Goal: Task Accomplishment & Management: Manage account settings

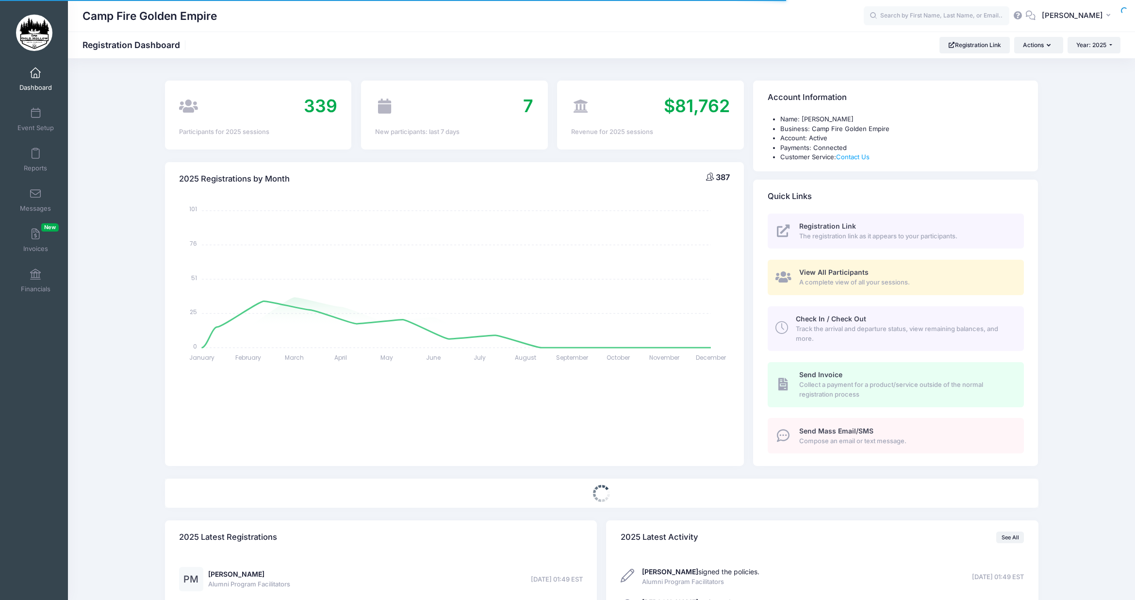
select select
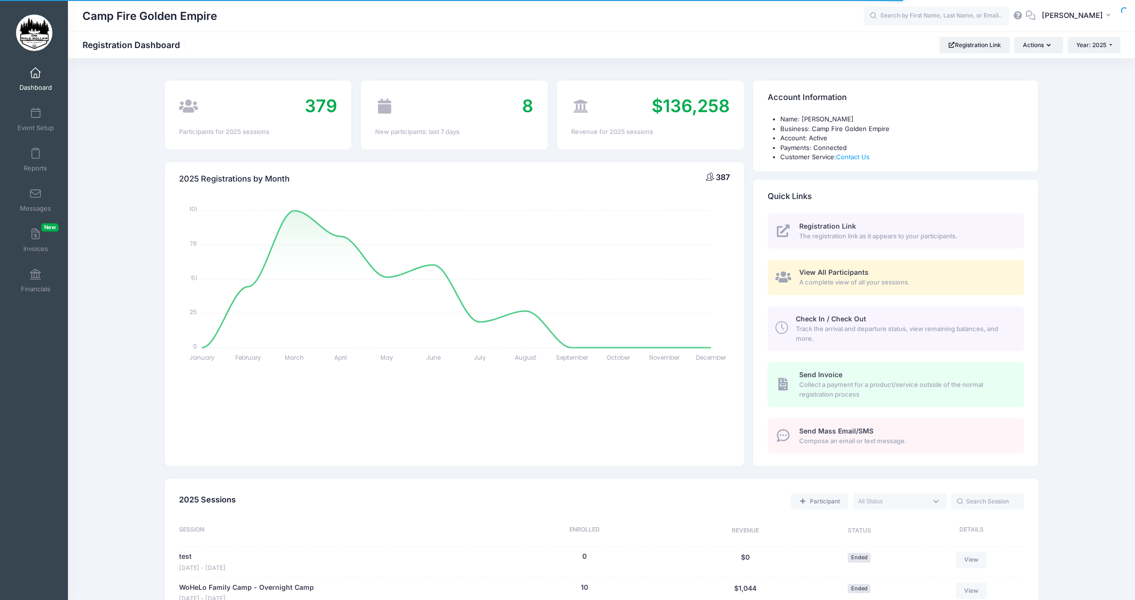
click at [844, 283] on span "A complete view of all your sessions." at bounding box center [906, 283] width 214 height 10
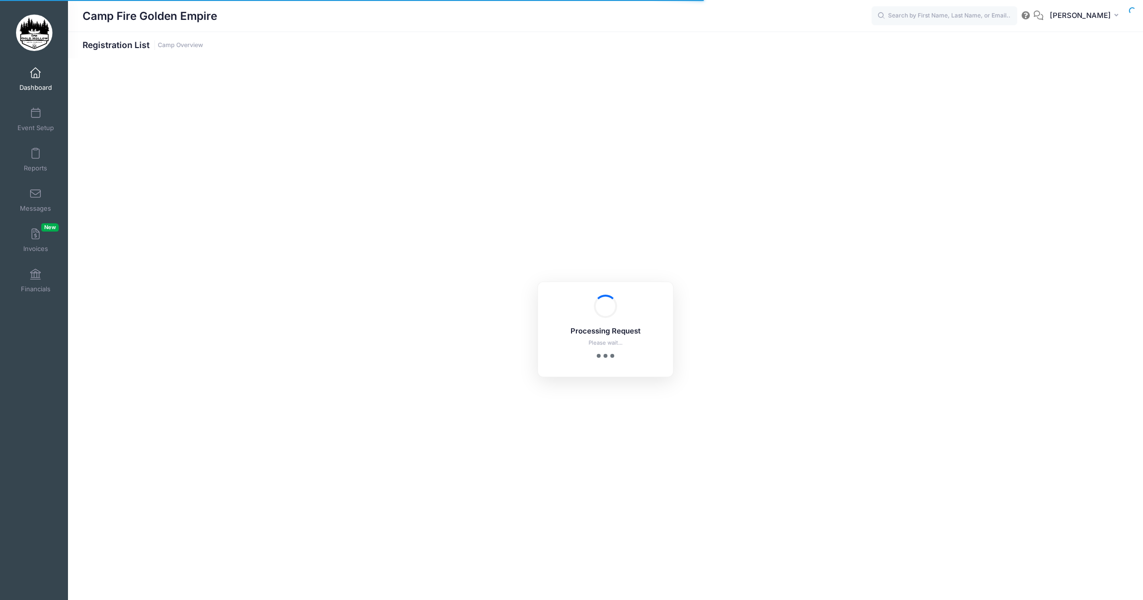
select select "10"
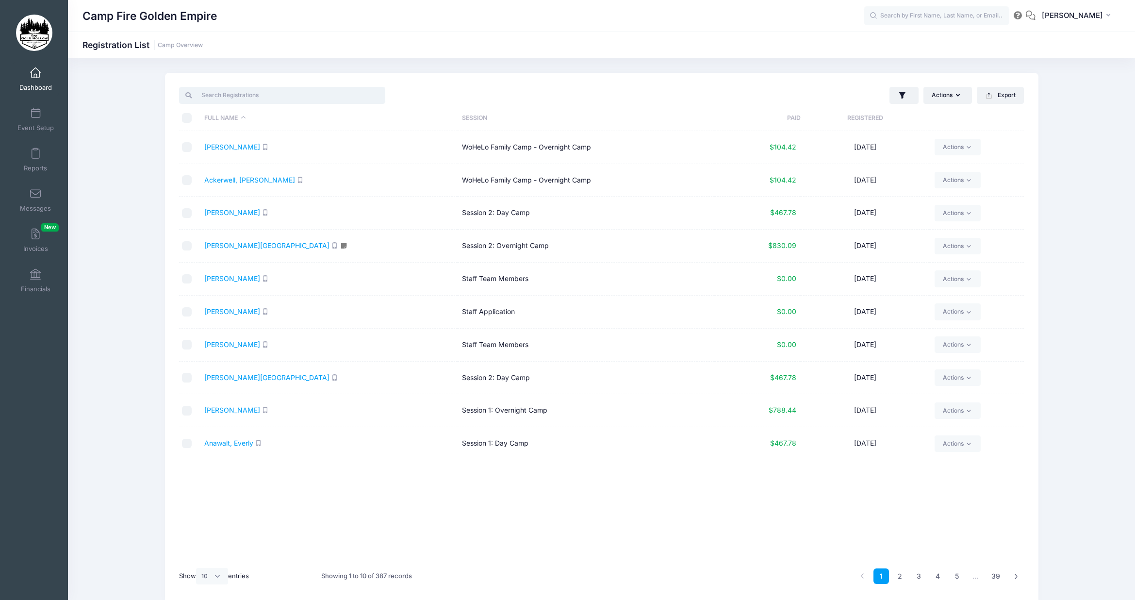
click at [238, 92] on input "search" at bounding box center [282, 95] width 206 height 17
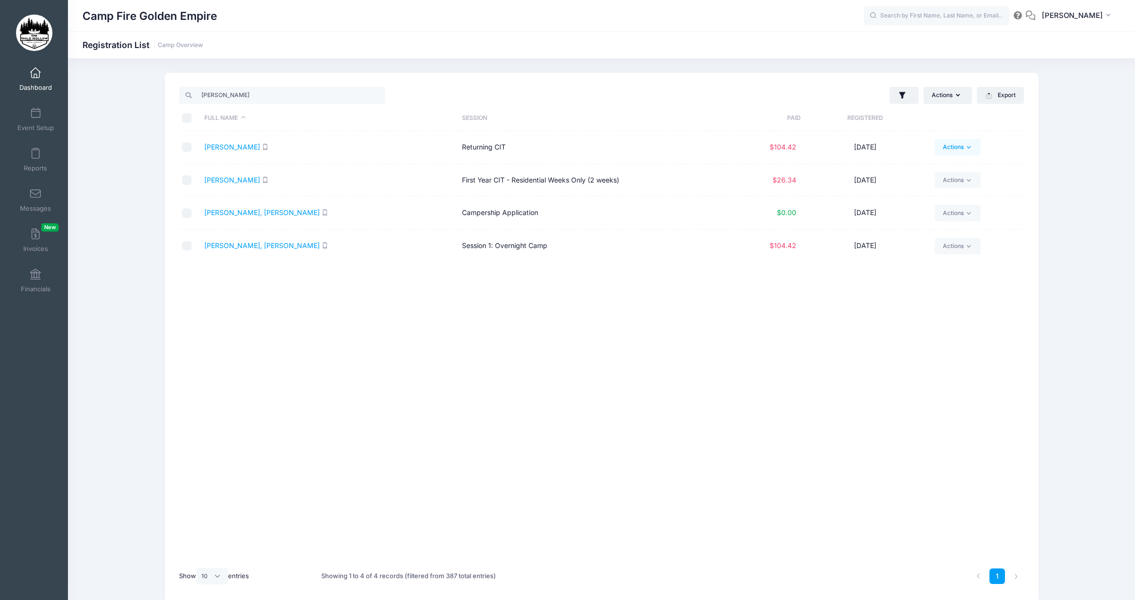
click at [976, 146] on link "Actions" at bounding box center [958, 147] width 46 height 17
click at [245, 148] on link "Feldheim, Autumn" at bounding box center [232, 147] width 56 height 8
click at [215, 249] on link "[PERSON_NAME], [PERSON_NAME]" at bounding box center [262, 245] width 116 height 8
click at [224, 146] on link "Feldheim, Autumn" at bounding box center [232, 147] width 56 height 8
click at [244, 180] on link "Feldheim, Gracie" at bounding box center [232, 180] width 56 height 8
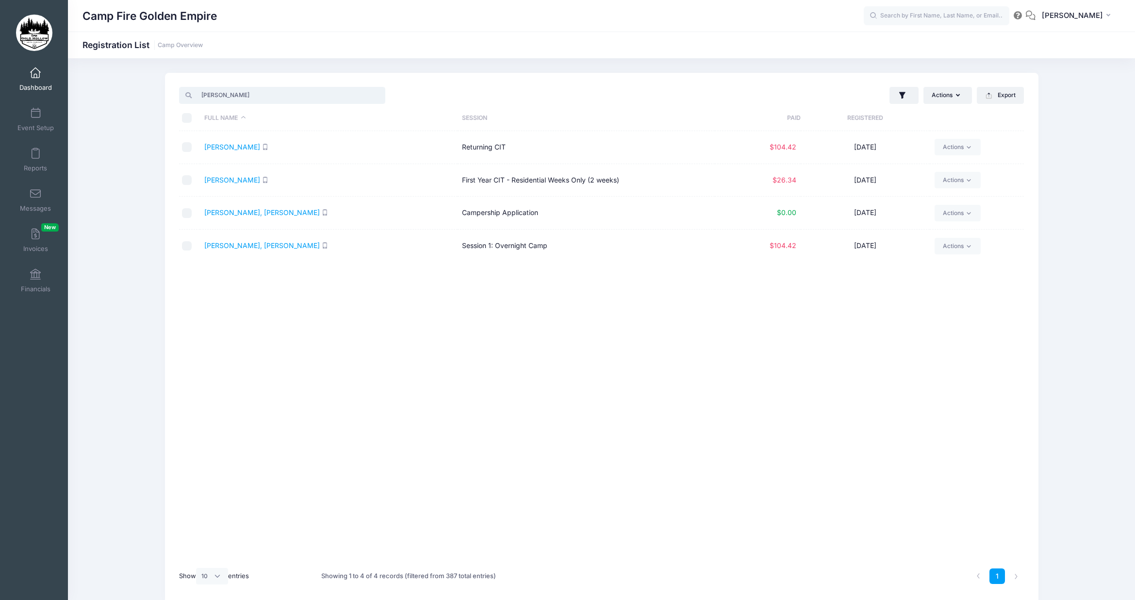
click at [254, 98] on input "feld" at bounding box center [282, 95] width 206 height 17
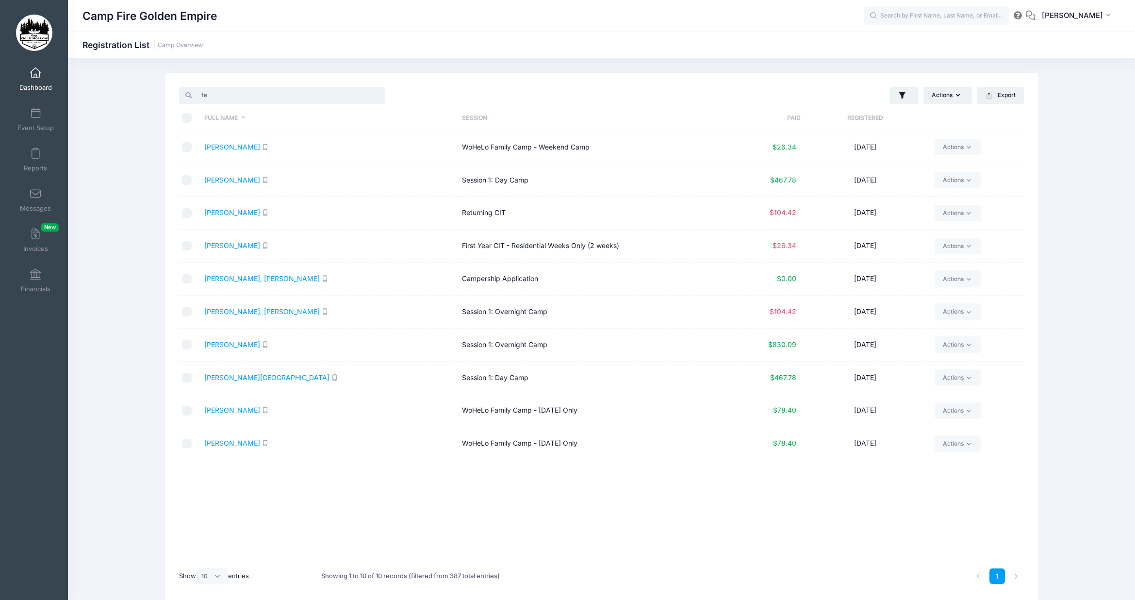
type input "f"
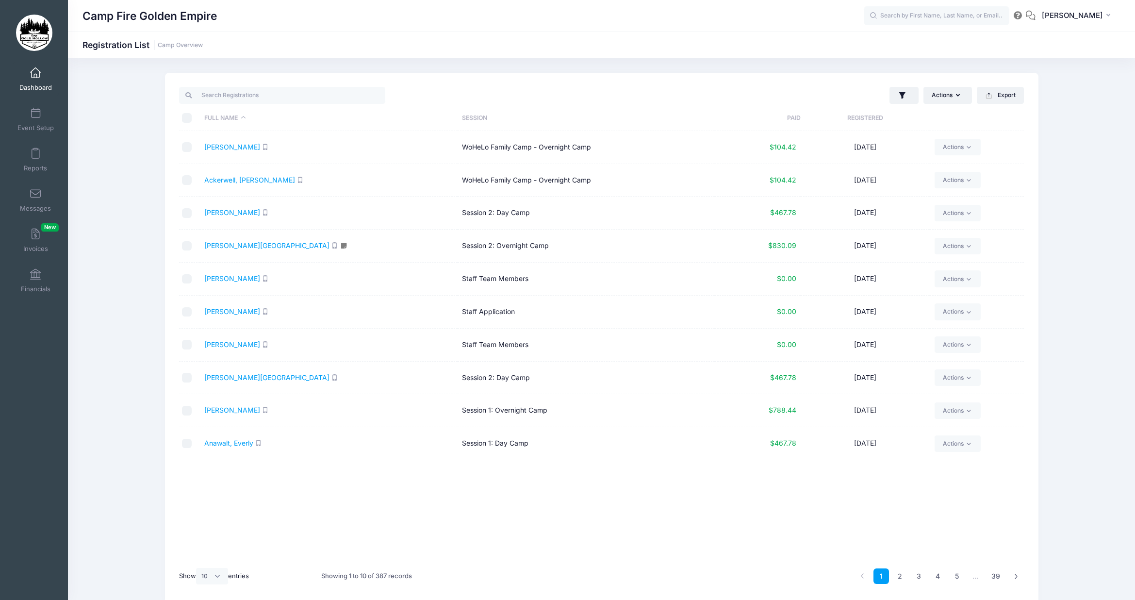
click at [36, 82] on link "Dashboard" at bounding box center [36, 79] width 46 height 34
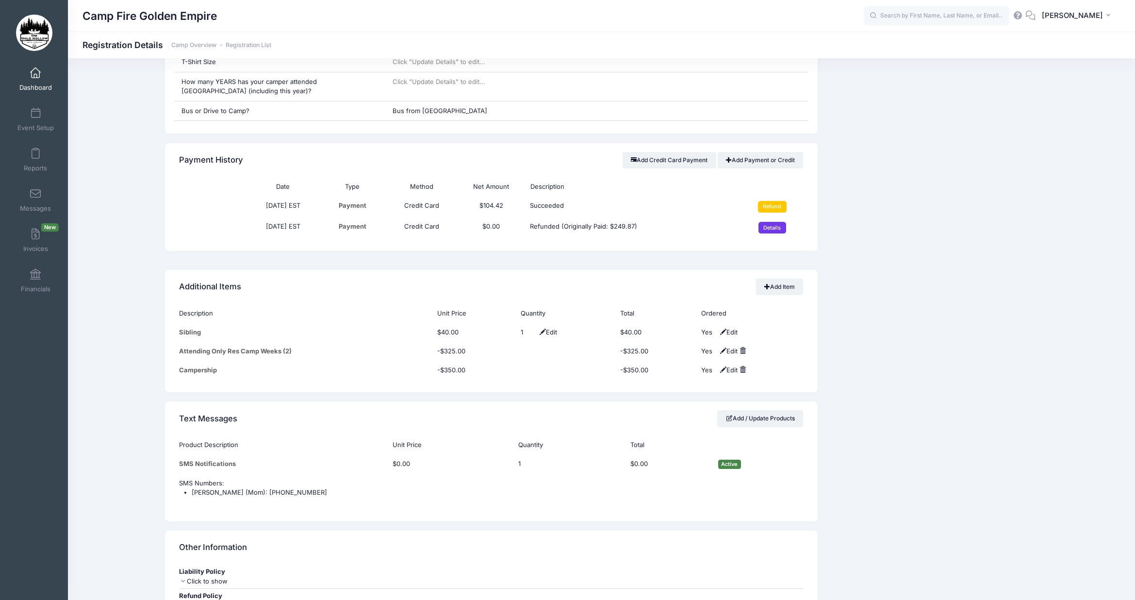
scroll to position [728, 0]
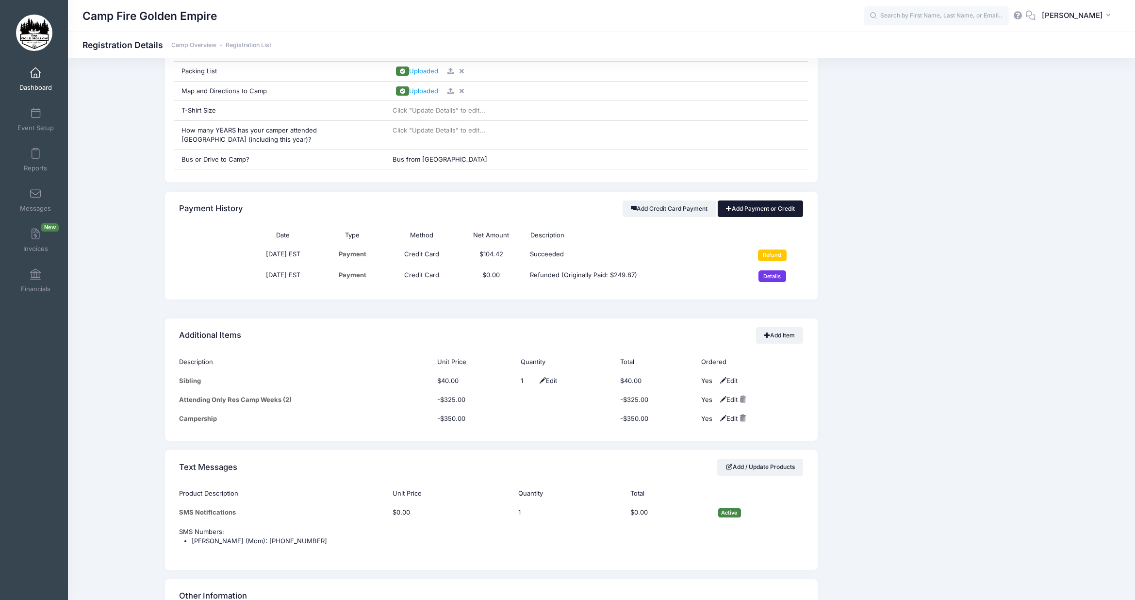
click at [751, 214] on link "Add Payment or Credit" at bounding box center [761, 208] width 86 height 17
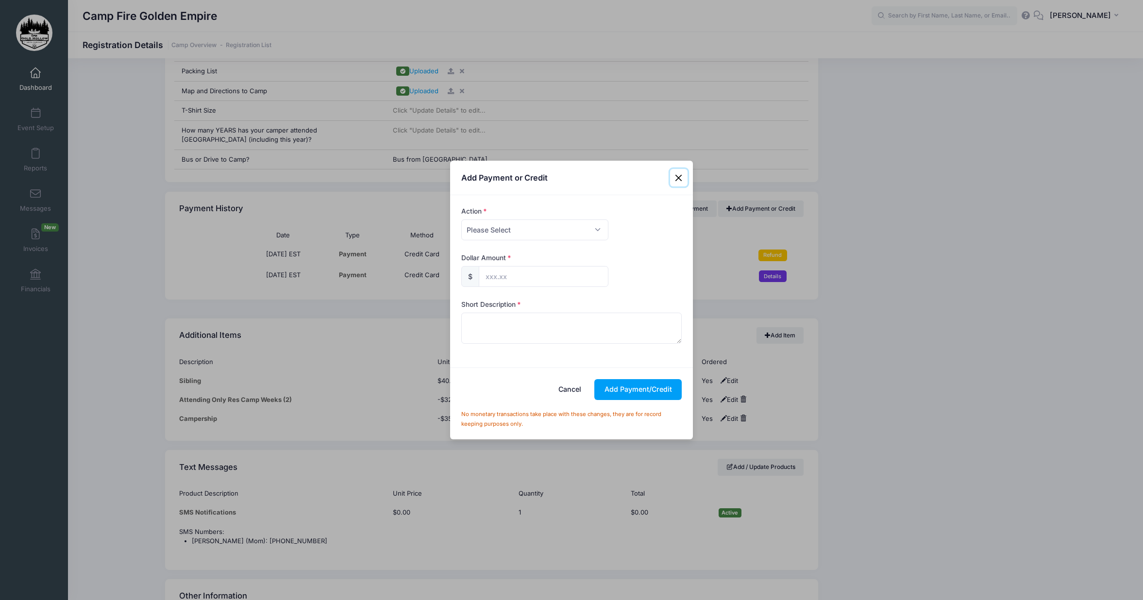
click at [675, 180] on button "Close" at bounding box center [678, 177] width 17 height 17
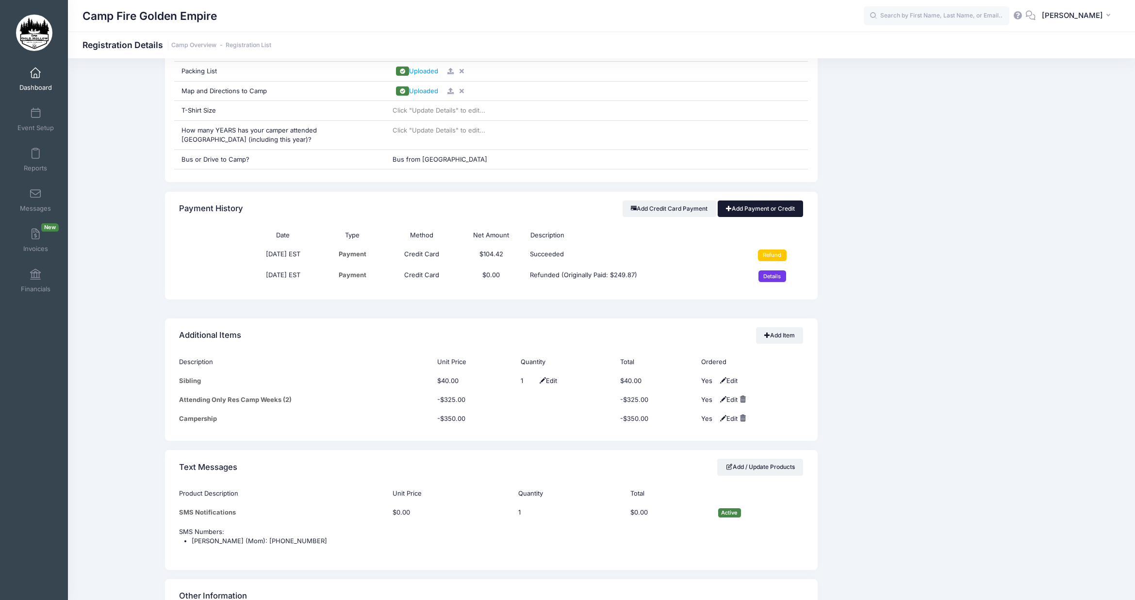
click at [767, 206] on link "Add Payment or Credit" at bounding box center [761, 208] width 86 height 17
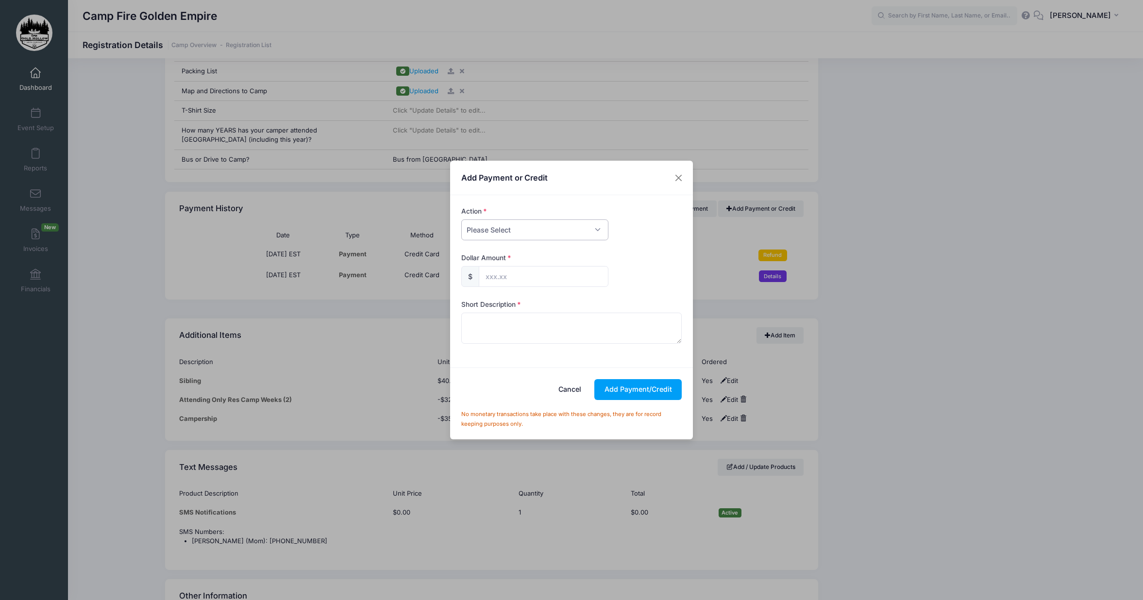
click at [565, 233] on select "Please Select Payment Credit Refund (Offline)" at bounding box center [534, 229] width 147 height 21
select select "payment"
click at [461, 219] on select "Please Select Payment Credit Refund (Offline)" at bounding box center [534, 229] width 147 height 21
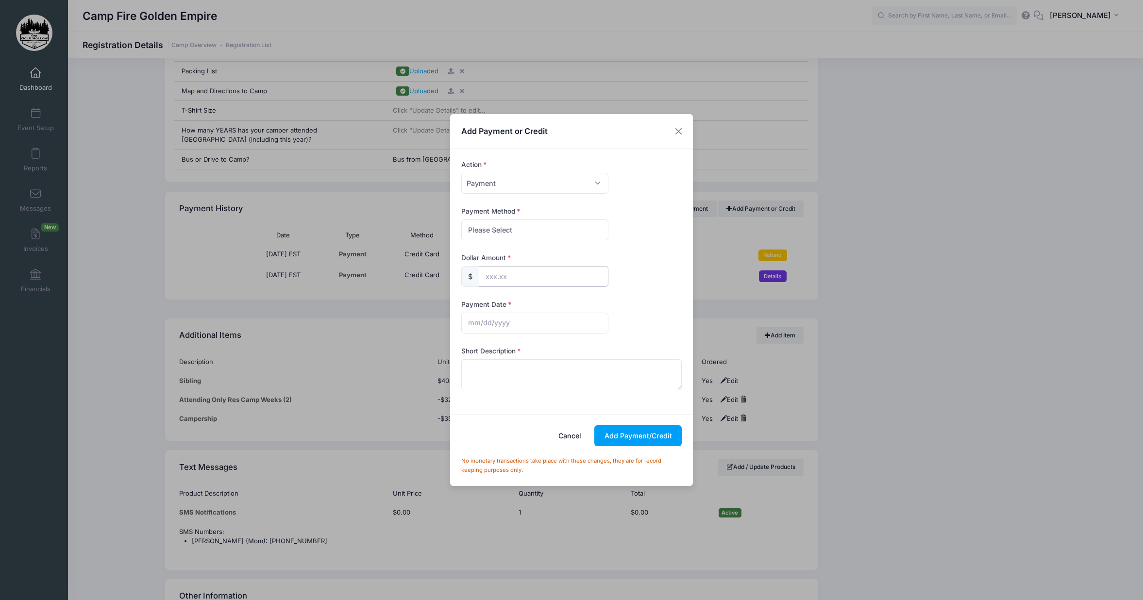
click at [497, 276] on input "text" at bounding box center [544, 276] width 130 height 21
type input "249.00"
click at [676, 134] on button "Close" at bounding box center [678, 130] width 17 height 17
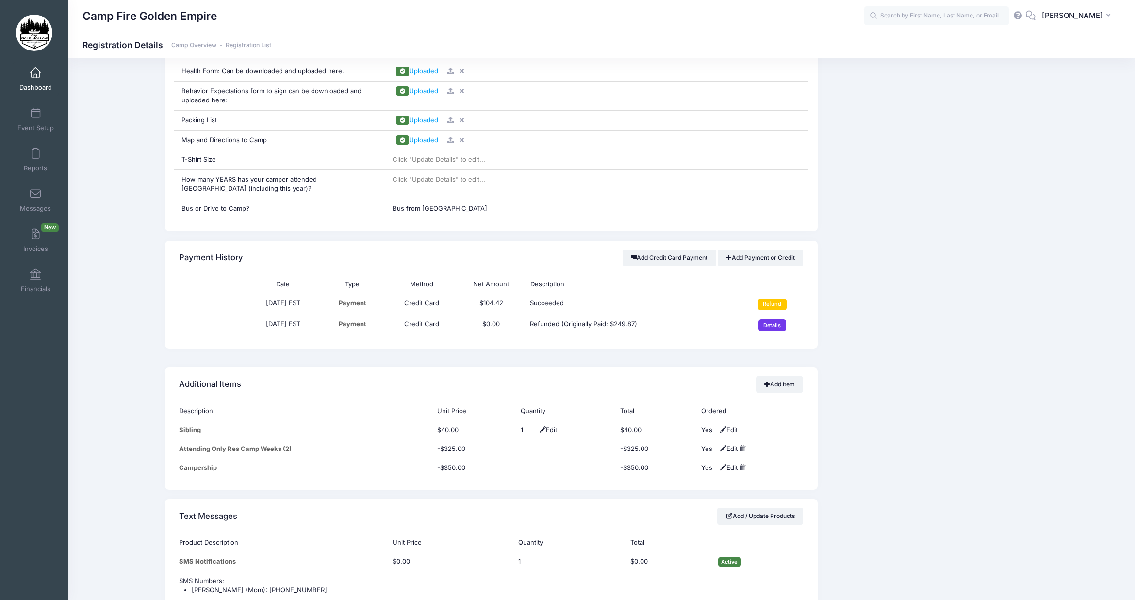
scroll to position [679, 0]
click at [741, 260] on link "Add Payment or Credit" at bounding box center [761, 257] width 86 height 17
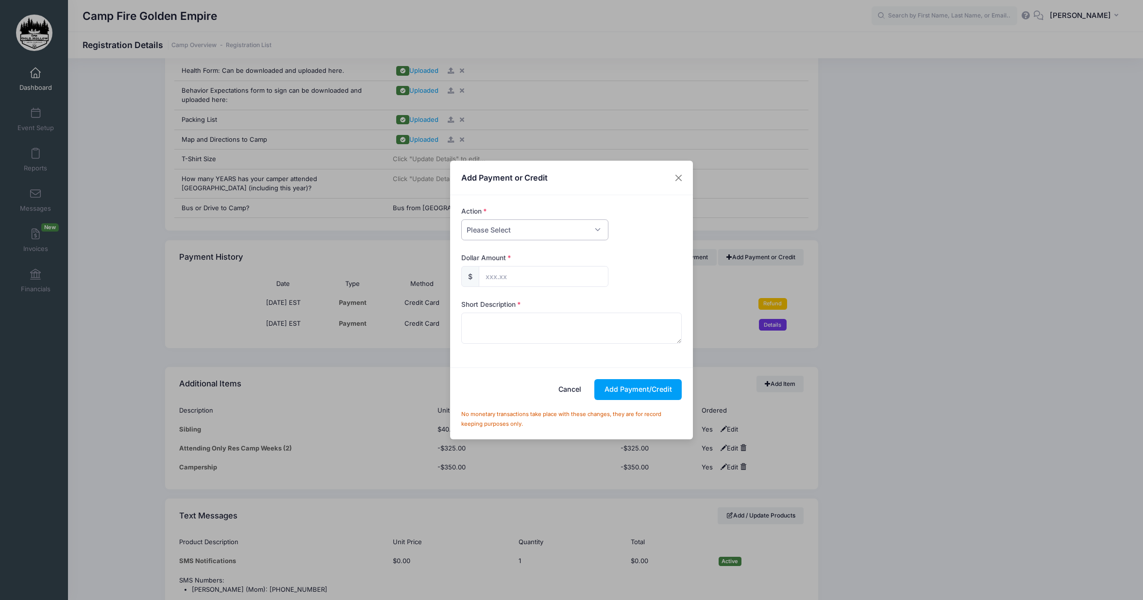
click at [527, 228] on select "Please Select Payment Credit Refund (Offline)" at bounding box center [534, 229] width 147 height 21
select select "payment"
click at [461, 219] on select "Please Select Payment Credit Refund (Offline)" at bounding box center [534, 229] width 147 height 21
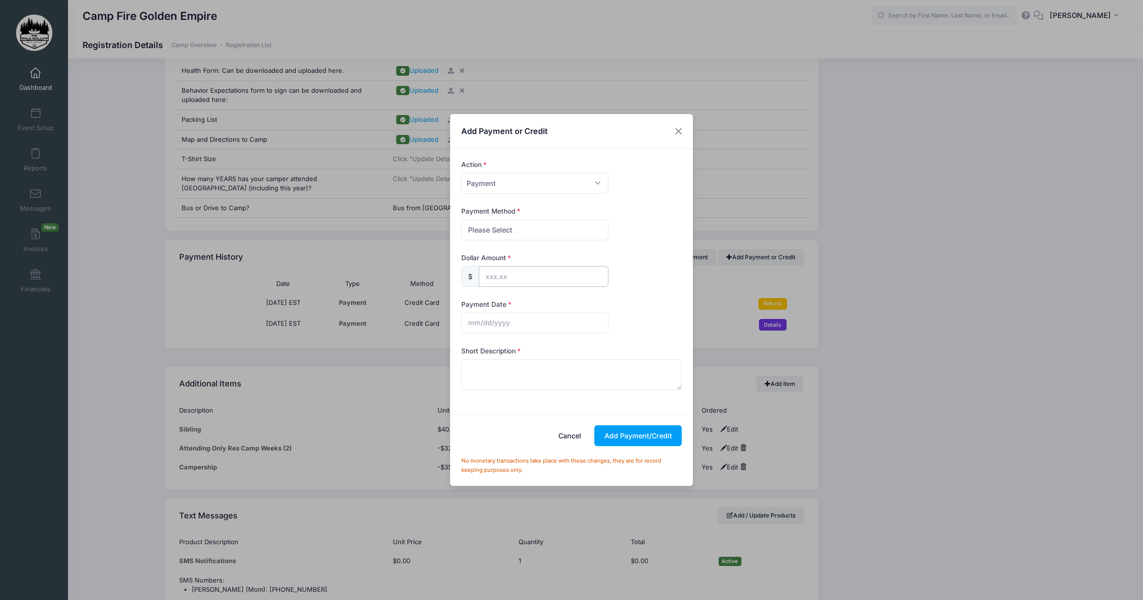
click at [498, 280] on input "text" at bounding box center [544, 276] width 130 height 21
click at [516, 233] on select "Please Select PayPal Cash Check Bank Transfer Other" at bounding box center [534, 229] width 147 height 21
select select "check"
click at [461, 219] on select "Please Select PayPal Cash Check Bank Transfer Other" at bounding box center [534, 229] width 147 height 21
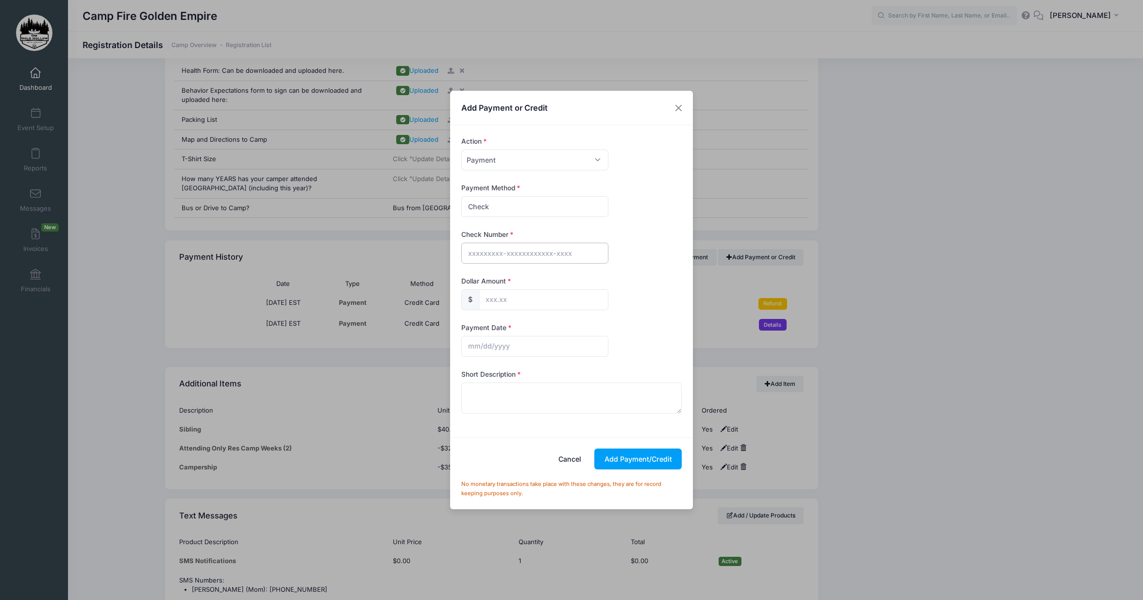
click at [489, 257] on input "text" at bounding box center [534, 253] width 147 height 21
type input "244"
click at [487, 300] on input "text" at bounding box center [544, 299] width 130 height 21
type input "354.29"
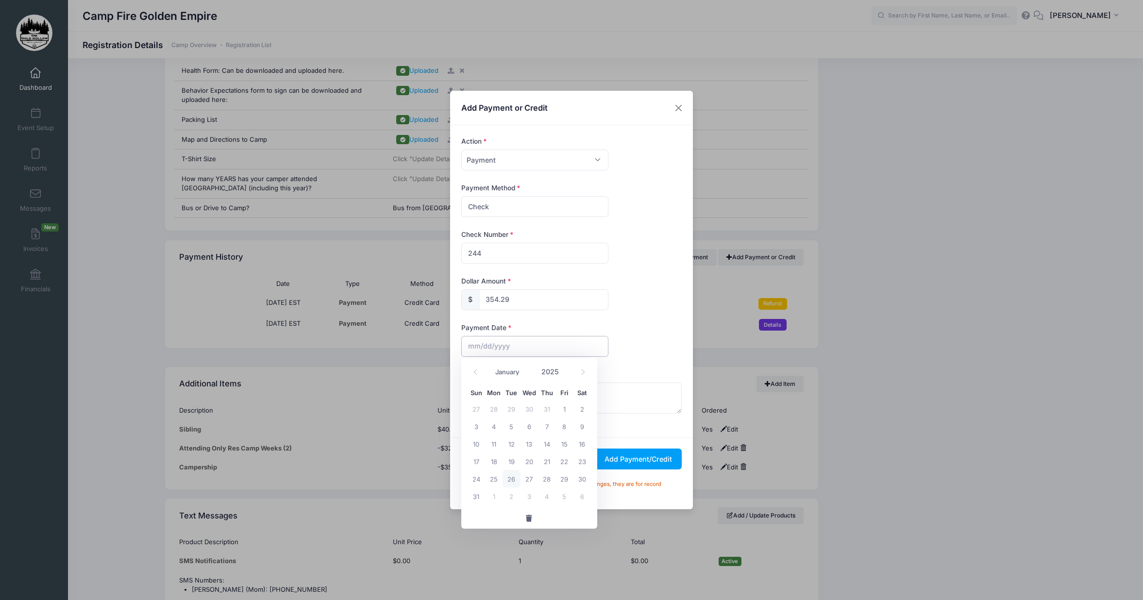
click at [480, 349] on input "text" at bounding box center [534, 346] width 147 height 21
click at [475, 369] on icon at bounding box center [475, 372] width 6 height 6
select select "6"
click at [578, 467] on span "26" at bounding box center [581, 460] width 17 height 17
type input "07/26/2025"
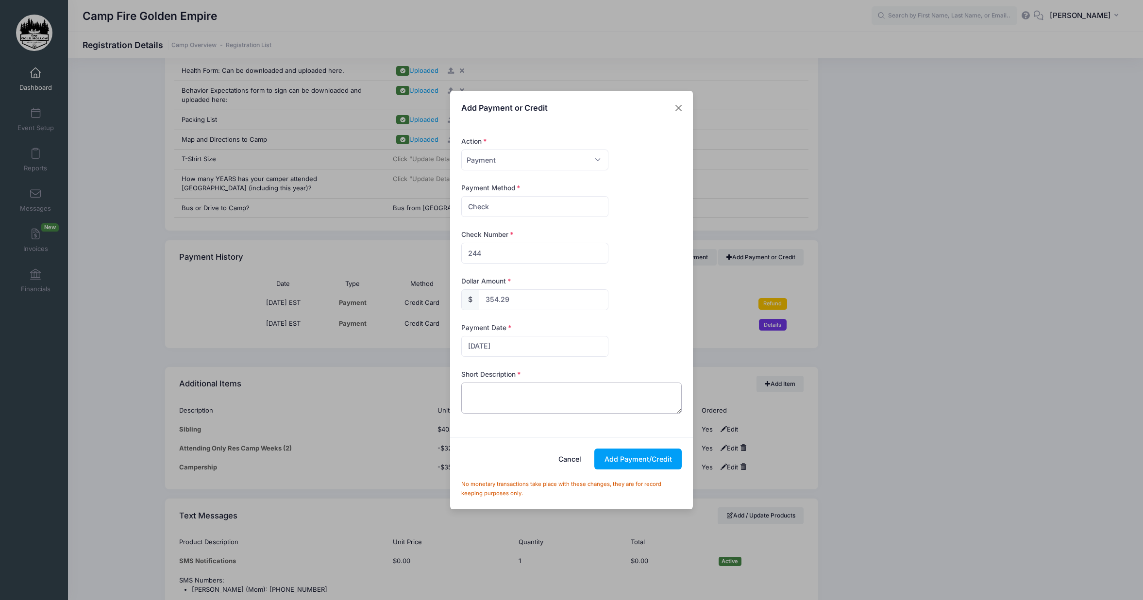
click at [513, 398] on textarea at bounding box center [571, 397] width 221 height 31
click at [617, 392] on textarea "Check 244 covers all girls: Total on check is 1193.02" at bounding box center [571, 397] width 221 height 31
type textarea "Check 244 covers all girls: Total on check is $1193.02"
click at [630, 457] on button "Add Payment/Credit" at bounding box center [637, 458] width 87 height 21
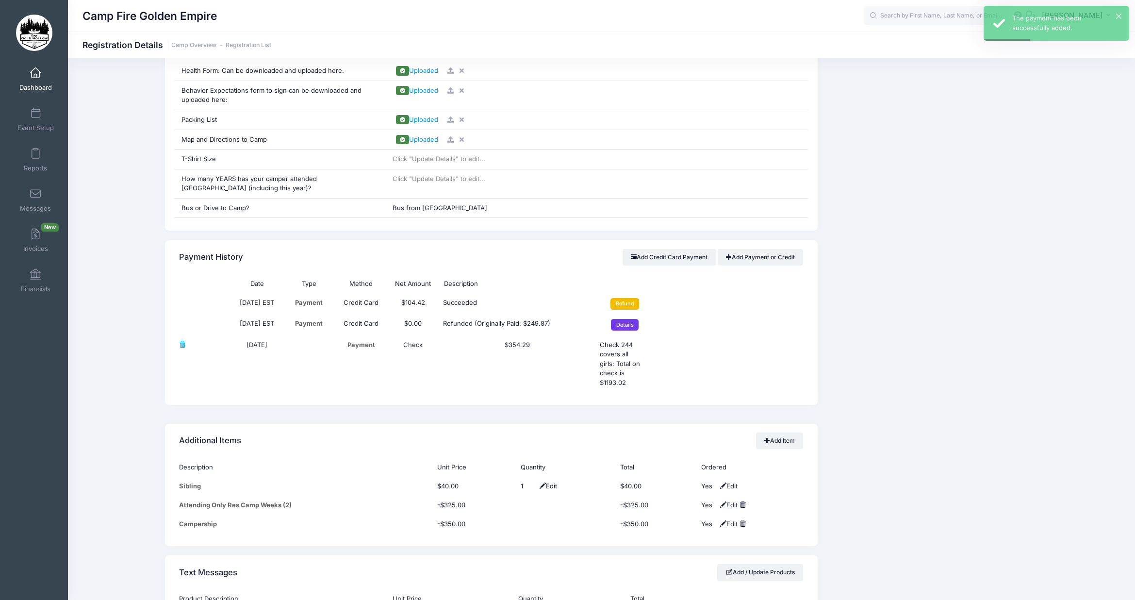
click at [633, 303] on input "Refund" at bounding box center [625, 304] width 29 height 12
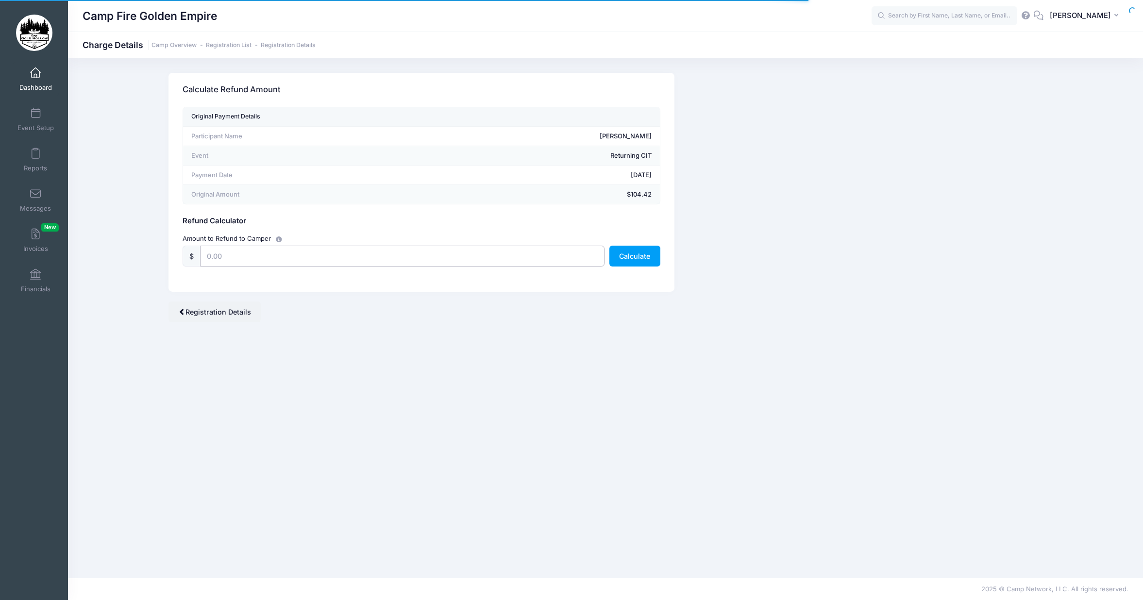
click at [258, 261] on input "text" at bounding box center [402, 256] width 404 height 21
type input "104.42"
click at [636, 261] on button "Calculate" at bounding box center [634, 256] width 51 height 21
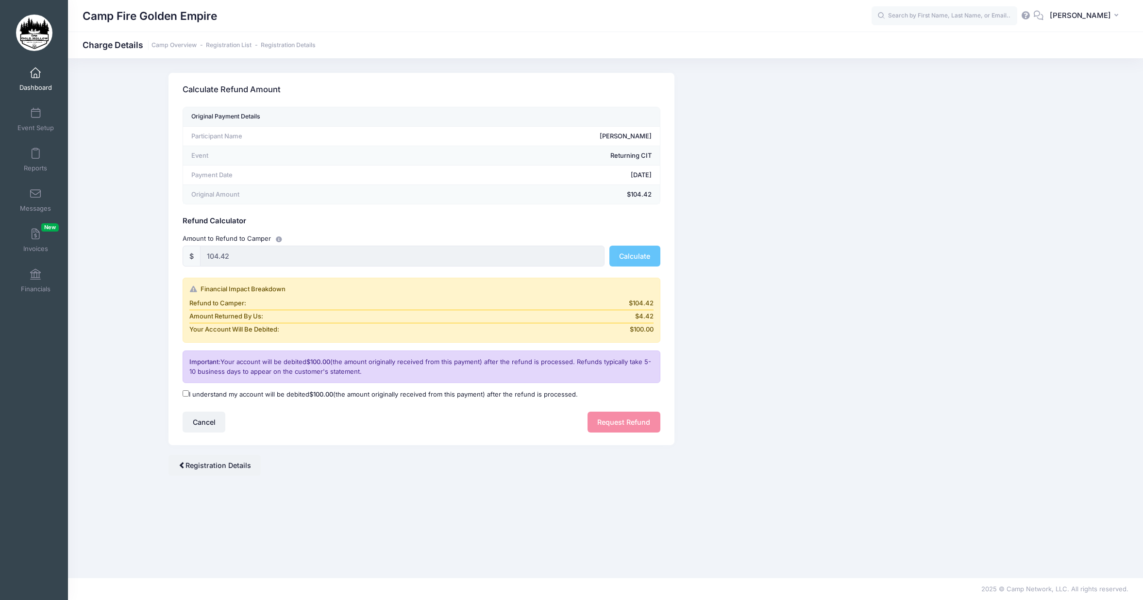
click at [187, 395] on input "I understand my account will be debited $100.00 (the amount originally received…" at bounding box center [185, 393] width 6 height 6
checkbox input "true"
click at [609, 419] on button "Request Refund" at bounding box center [623, 422] width 73 height 21
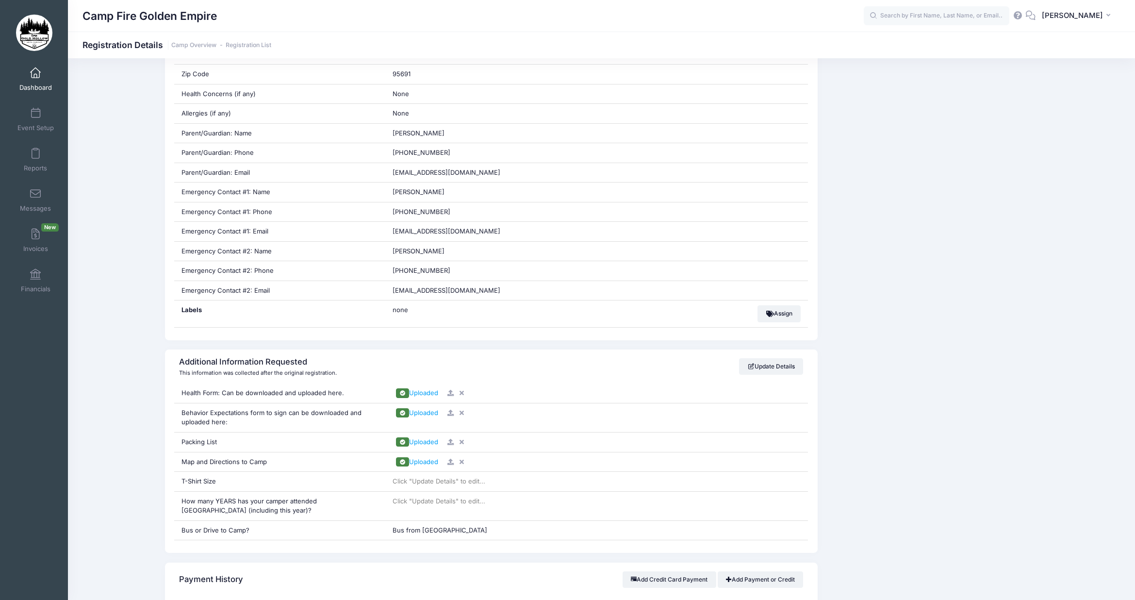
scroll to position [430, 0]
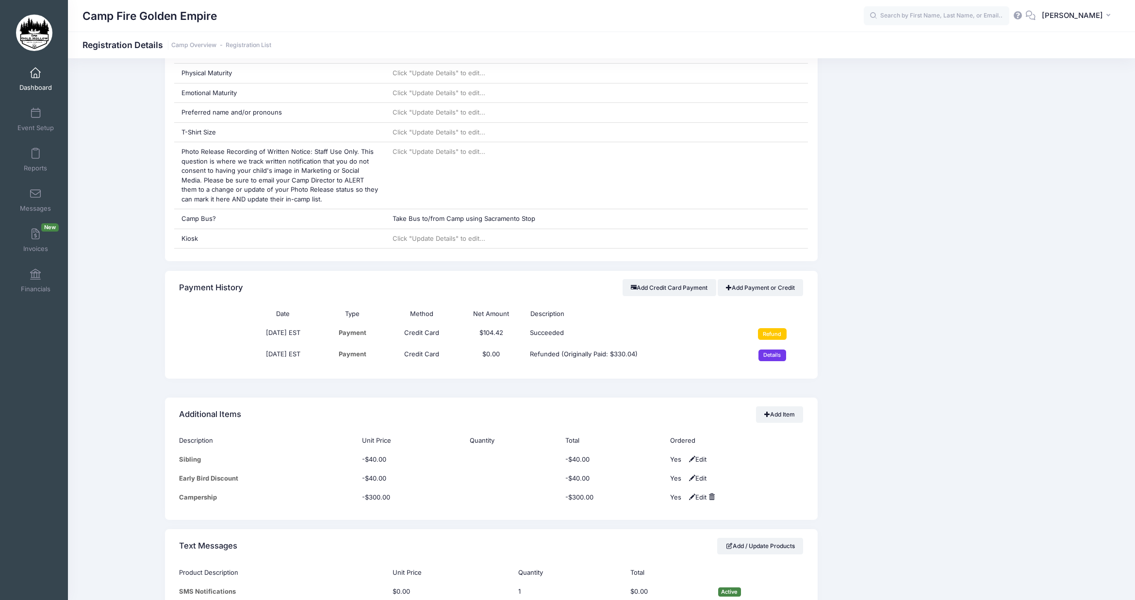
scroll to position [1019, 0]
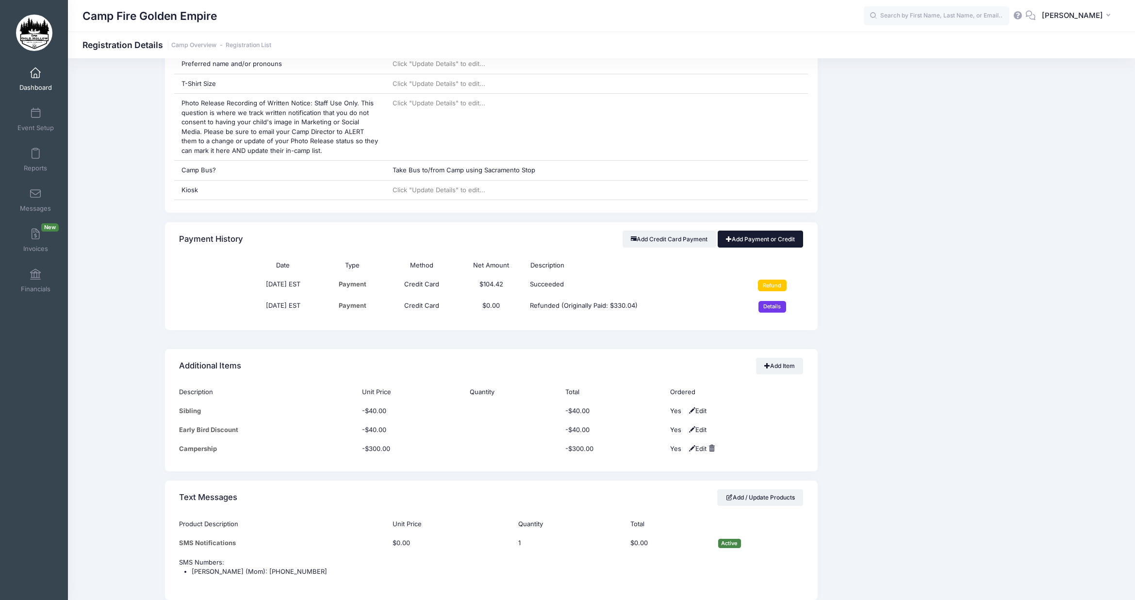
click at [738, 240] on link "Add Payment or Credit" at bounding box center [761, 239] width 86 height 17
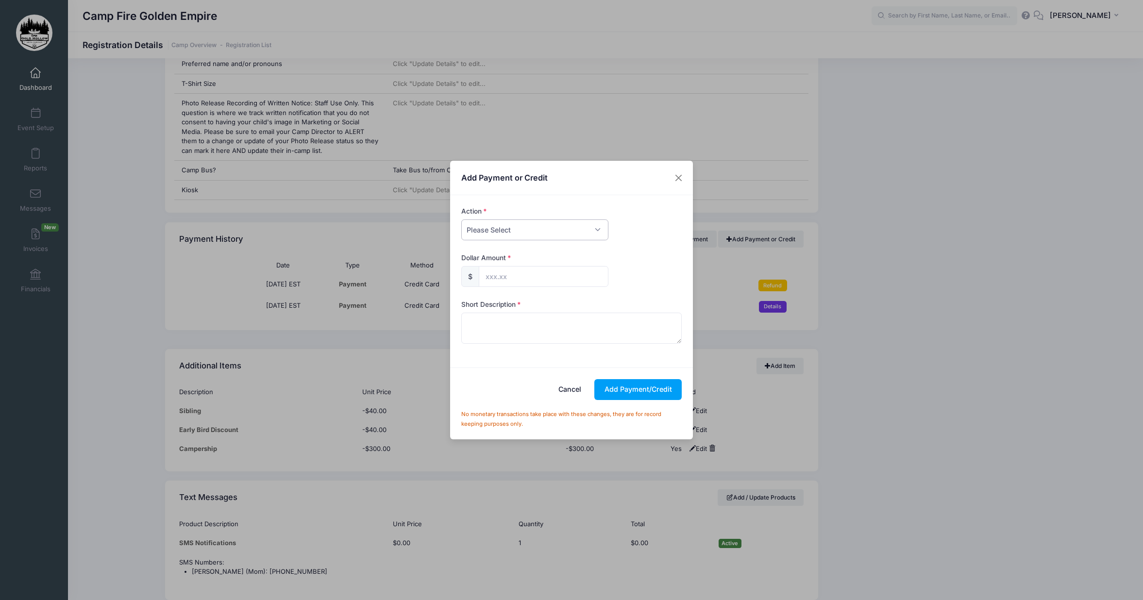
click at [527, 234] on select "Please Select Payment Credit Refund (Offline)" at bounding box center [534, 229] width 147 height 21
select select "payment"
click at [461, 219] on select "Please Select Payment Credit Refund (Offline)" at bounding box center [534, 229] width 147 height 21
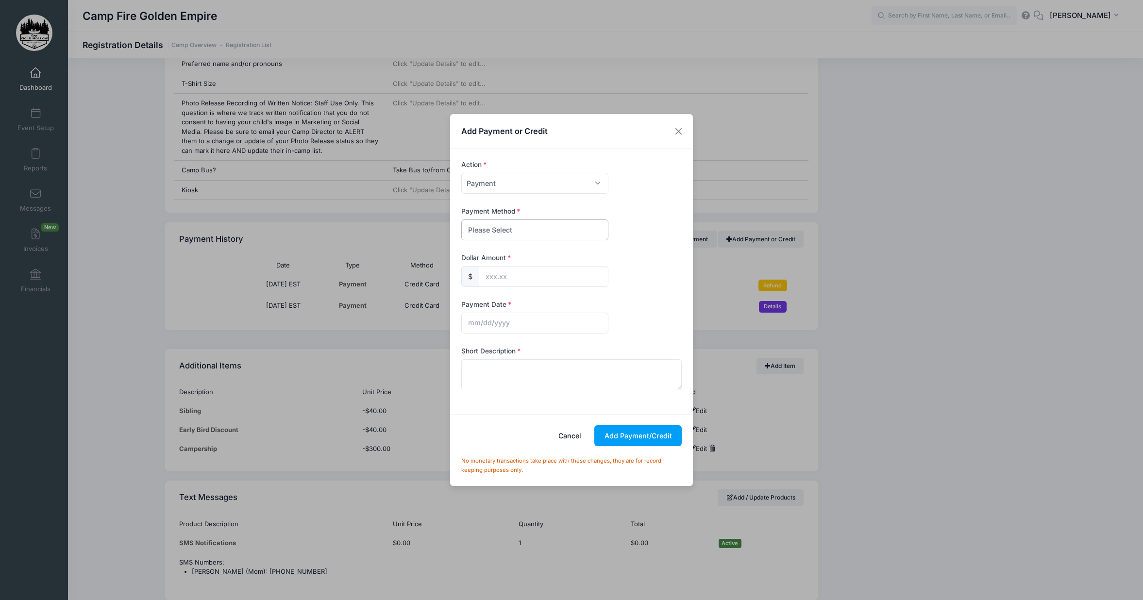
click at [518, 234] on select "Please Select PayPal Cash Check Bank Transfer Other" at bounding box center [534, 229] width 147 height 21
select select "check"
click at [461, 219] on select "Please Select PayPal Cash Check Bank Transfer Other" at bounding box center [534, 229] width 147 height 21
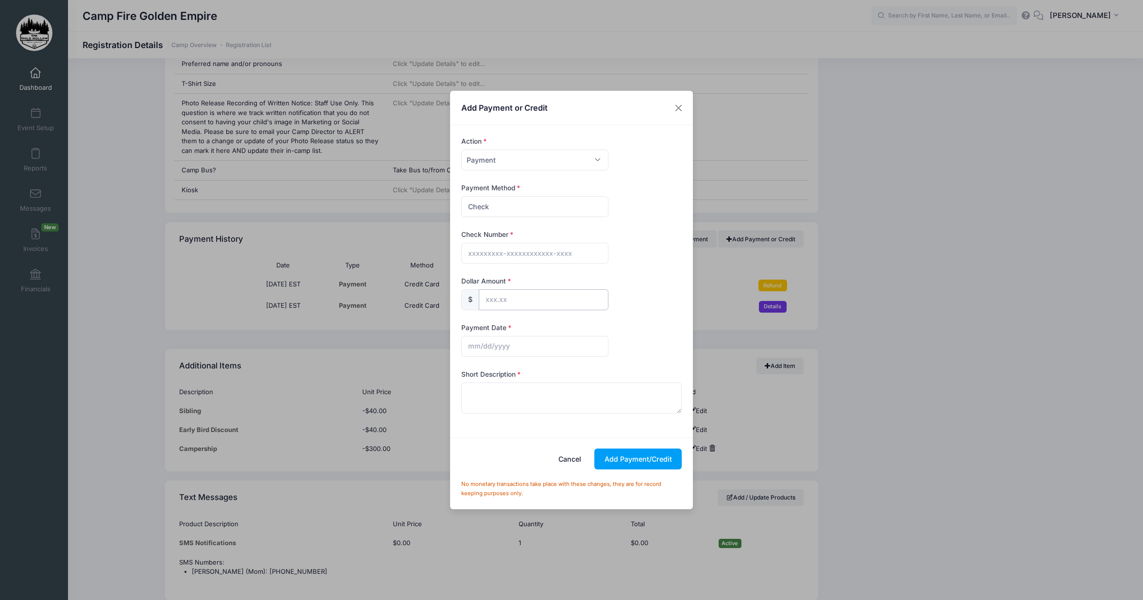
click at [491, 299] on input "text" at bounding box center [544, 299] width 130 height 21
click at [673, 108] on button "Close" at bounding box center [678, 107] width 17 height 17
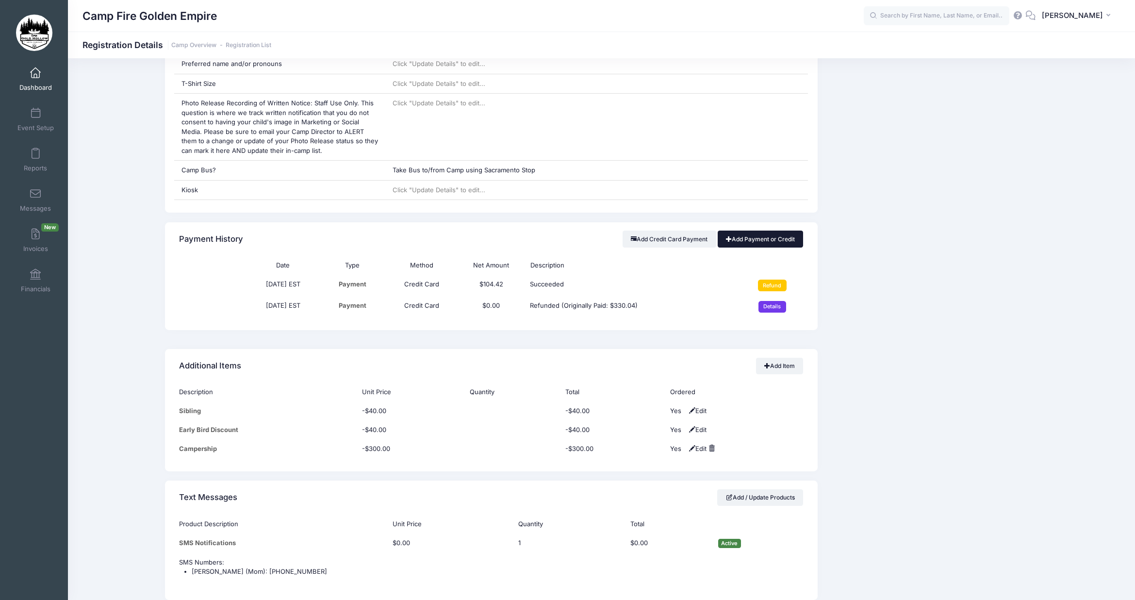
click at [773, 237] on link "Add Payment or Credit" at bounding box center [761, 239] width 86 height 17
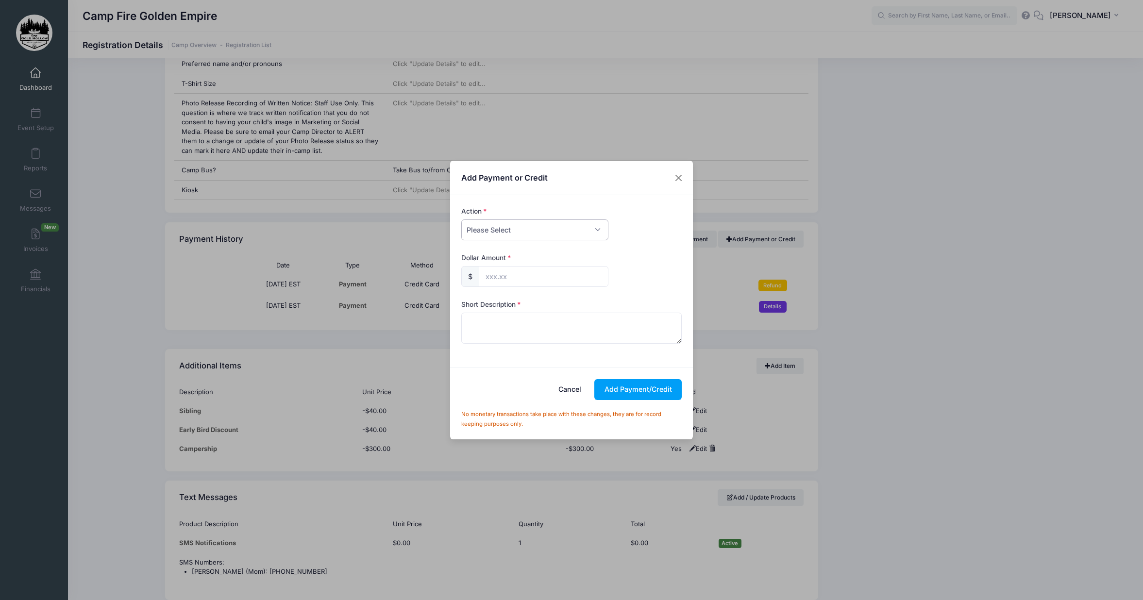
click at [539, 234] on select "Please Select Payment Credit Refund (Offline)" at bounding box center [534, 229] width 147 height 21
select select "payment"
click at [461, 219] on select "Please Select Payment Credit Refund (Offline)" at bounding box center [534, 229] width 147 height 21
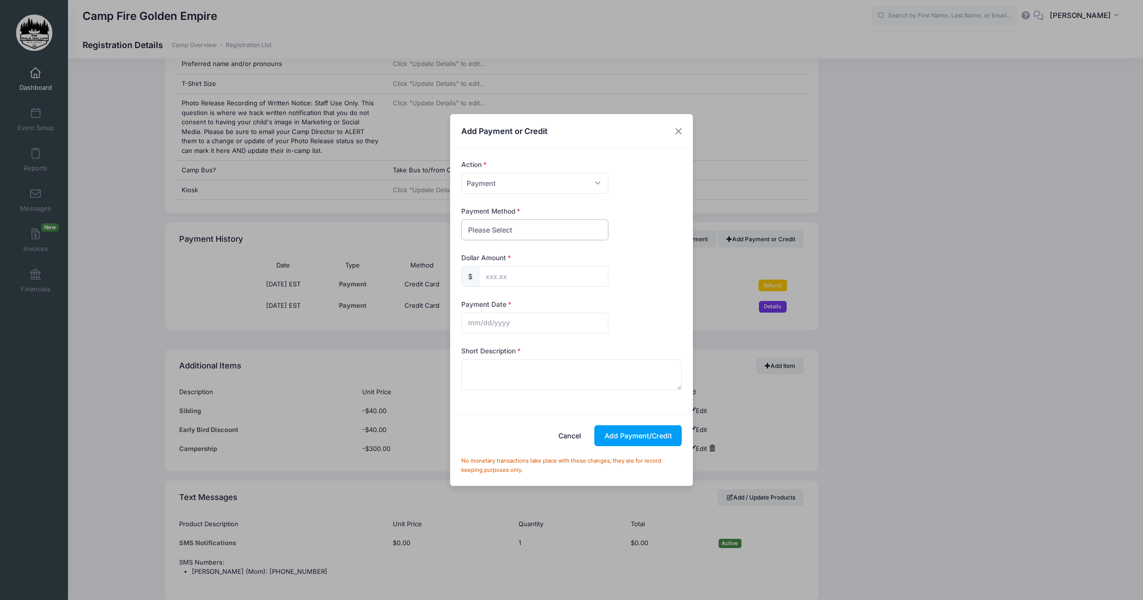
click at [496, 233] on select "Please Select PayPal Cash Check Bank Transfer Other" at bounding box center [534, 229] width 147 height 21
select select "check"
click at [461, 219] on select "Please Select PayPal Cash Check Bank Transfer Other" at bounding box center [534, 229] width 147 height 21
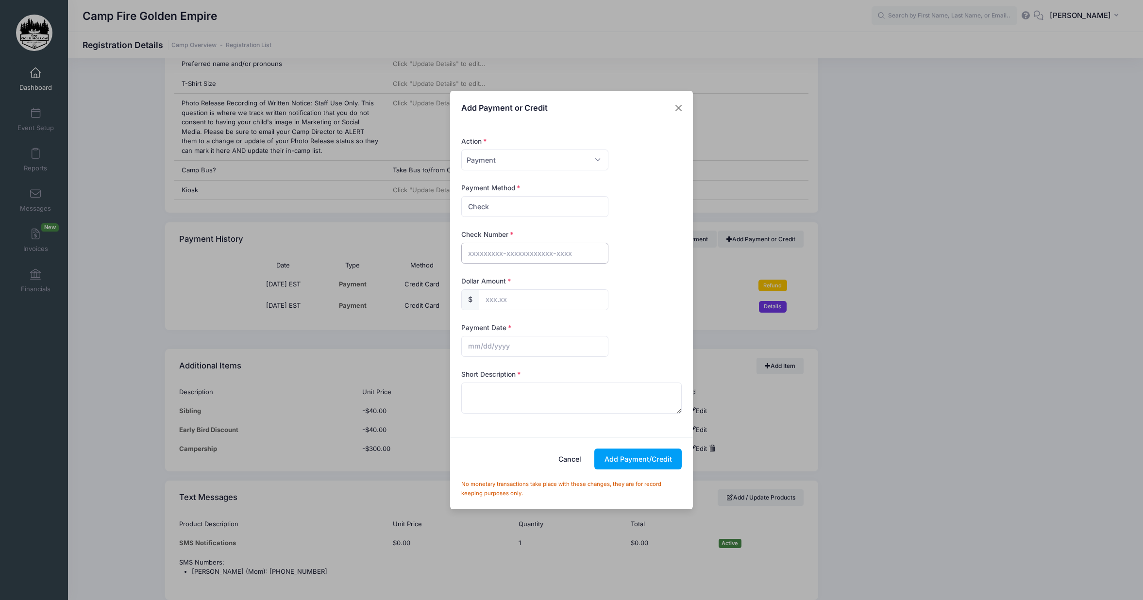
click at [487, 253] on input "text" at bounding box center [534, 253] width 147 height 21
type input "244"
click at [501, 306] on input "text" at bounding box center [544, 299] width 130 height 21
type input "407.46"
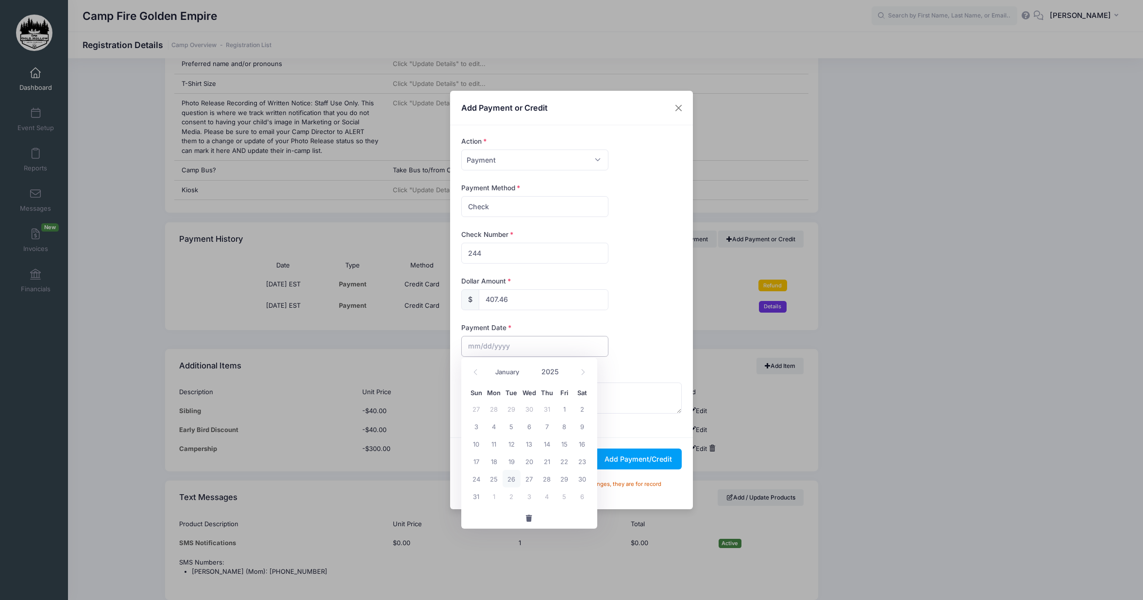
click at [475, 347] on input "text" at bounding box center [534, 346] width 147 height 21
click at [475, 371] on icon at bounding box center [475, 372] width 3 height 6
select select "6"
click at [580, 467] on span "26" at bounding box center [581, 460] width 17 height 17
type input "07/26/2025"
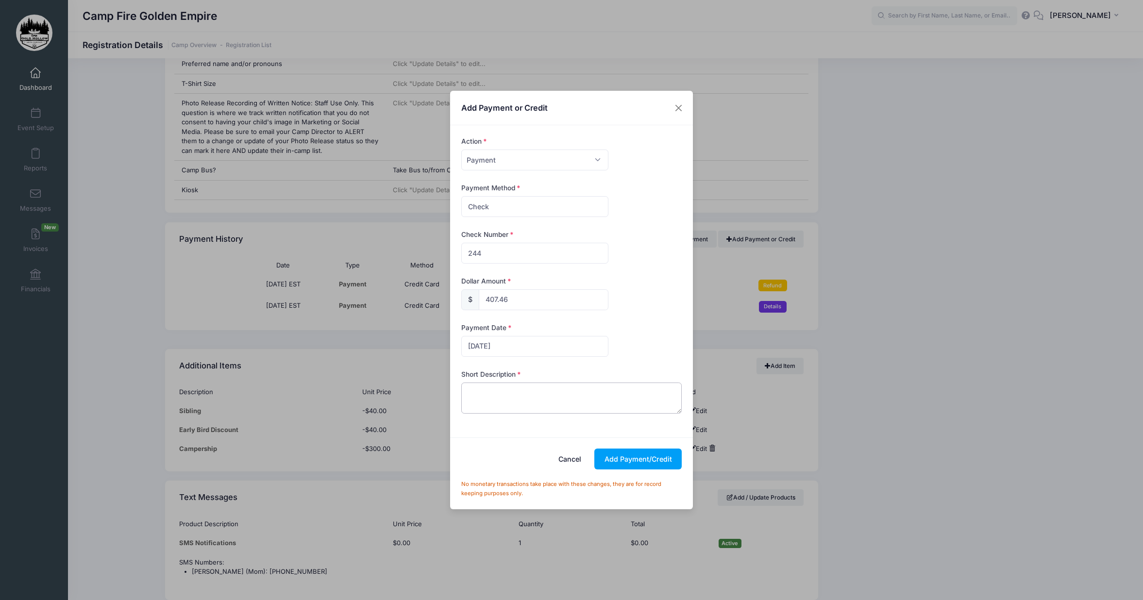
click at [487, 401] on textarea at bounding box center [571, 397] width 221 height 31
click at [612, 393] on textarea "check 244 covers all girls: total of check in 1195.02" at bounding box center [571, 397] width 221 height 31
type textarea "check 244 covers all girls: total of check is $1195.02"
click at [623, 458] on button "Add Payment/Credit" at bounding box center [637, 458] width 87 height 21
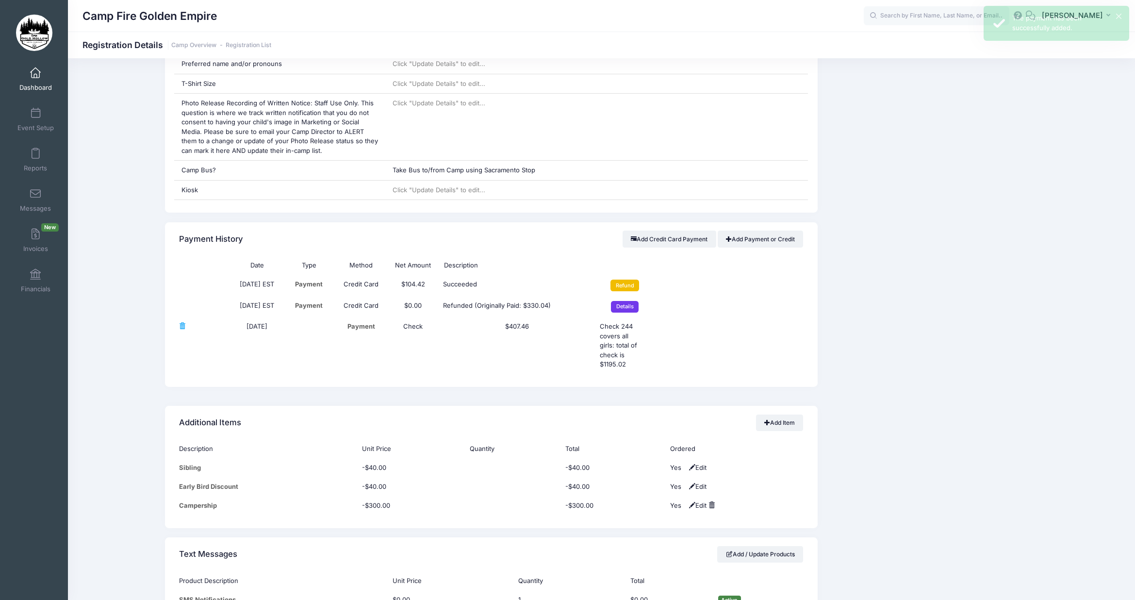
click at [637, 290] on input "Refund" at bounding box center [625, 286] width 29 height 12
click at [636, 287] on input "Refund" at bounding box center [625, 286] width 29 height 12
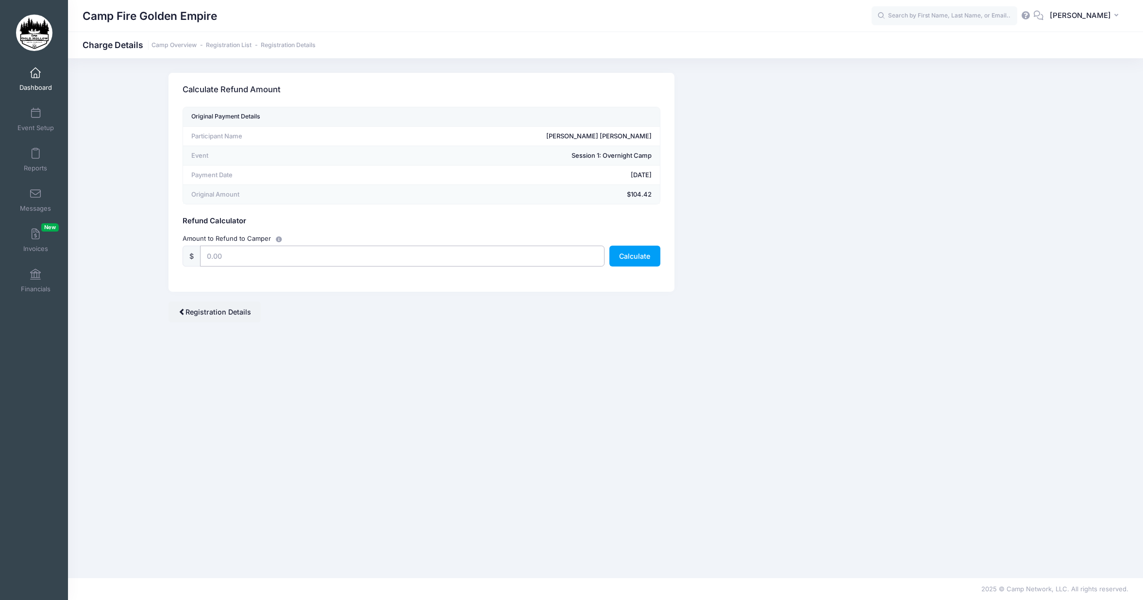
click at [434, 255] on input "text" at bounding box center [402, 256] width 404 height 21
type input "104.42"
click at [635, 262] on button "Calculate" at bounding box center [634, 256] width 51 height 21
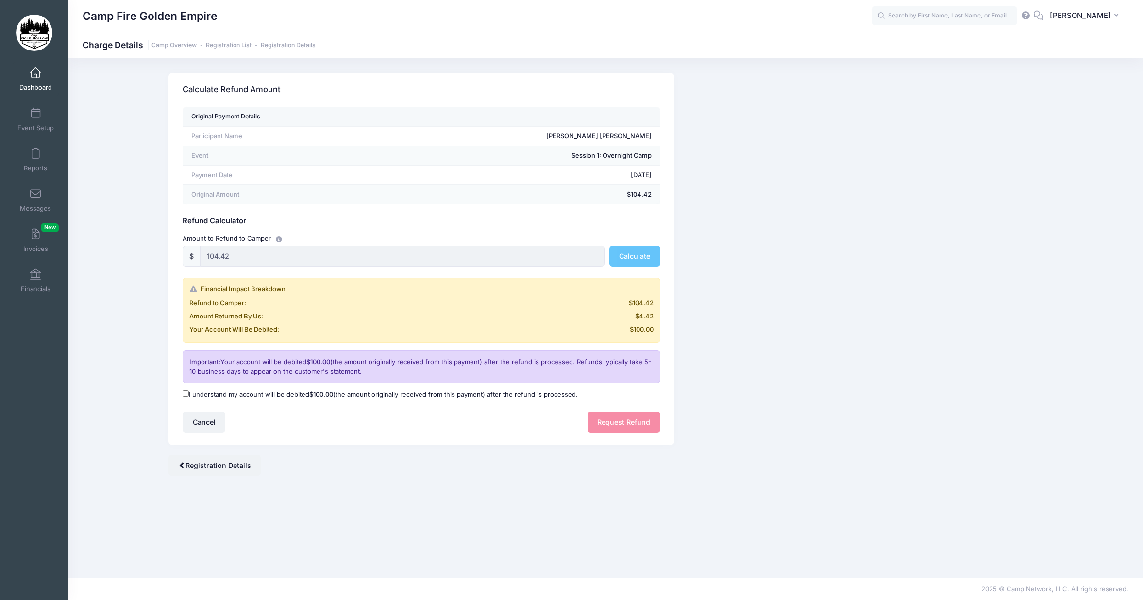
click at [185, 394] on input "I understand my account will be debited $100.00 (the amount originally received…" at bounding box center [185, 393] width 6 height 6
checkbox input "true"
click at [618, 427] on button "Request Refund" at bounding box center [623, 422] width 73 height 21
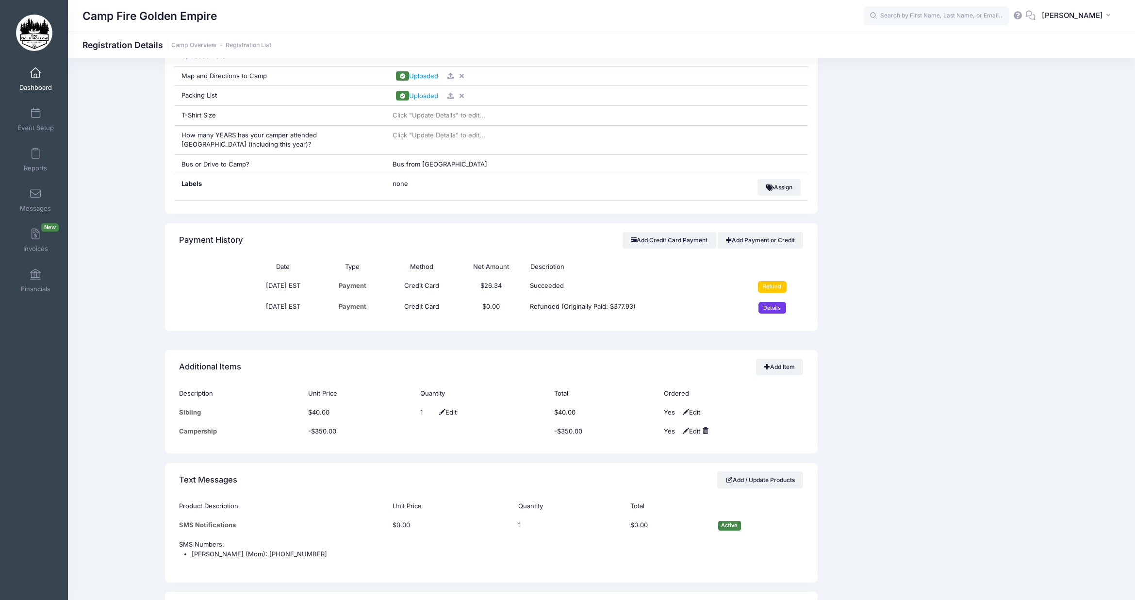
scroll to position [922, 0]
click at [749, 243] on link "Add Payment or Credit" at bounding box center [761, 240] width 86 height 17
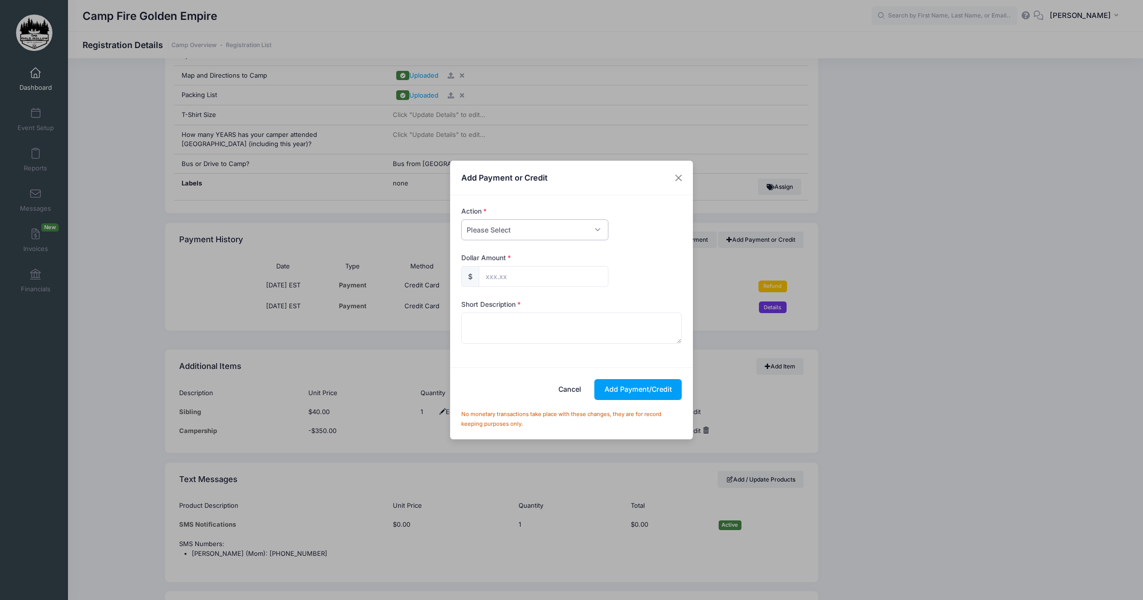
click at [577, 233] on select "Please Select Payment Credit Refund (Offline)" at bounding box center [534, 229] width 147 height 21
select select "payment"
click at [461, 219] on select "Please Select Payment Credit Refund (Offline)" at bounding box center [534, 229] width 147 height 21
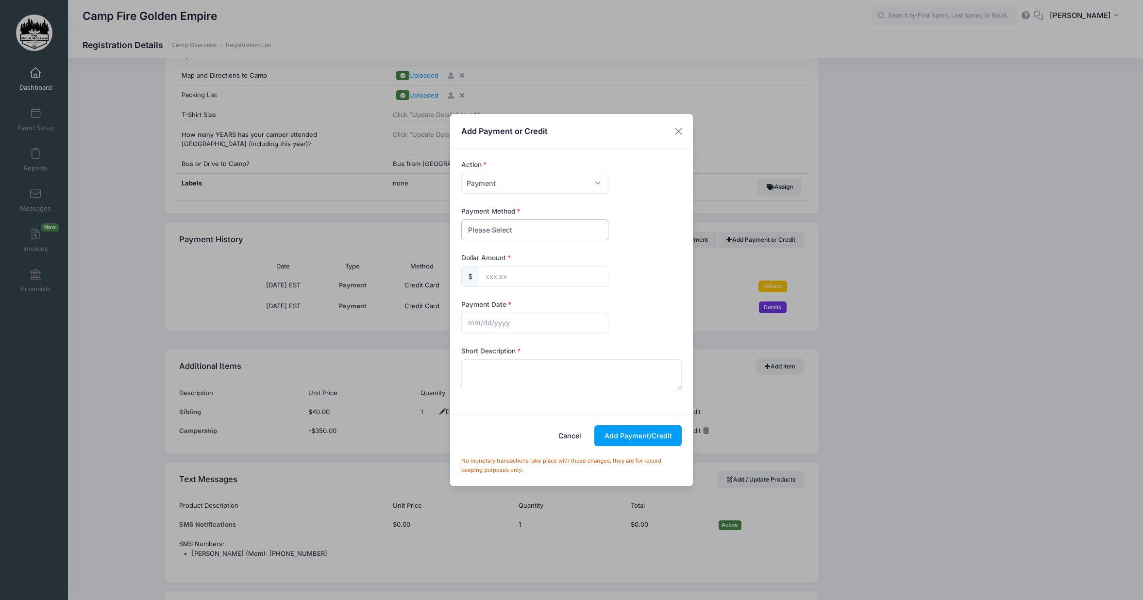
click at [504, 231] on select "Please Select PayPal Cash Check Bank Transfer Other" at bounding box center [534, 229] width 147 height 21
select select "check"
click at [461, 219] on select "Please Select PayPal Cash Check Bank Transfer Other" at bounding box center [534, 229] width 147 height 21
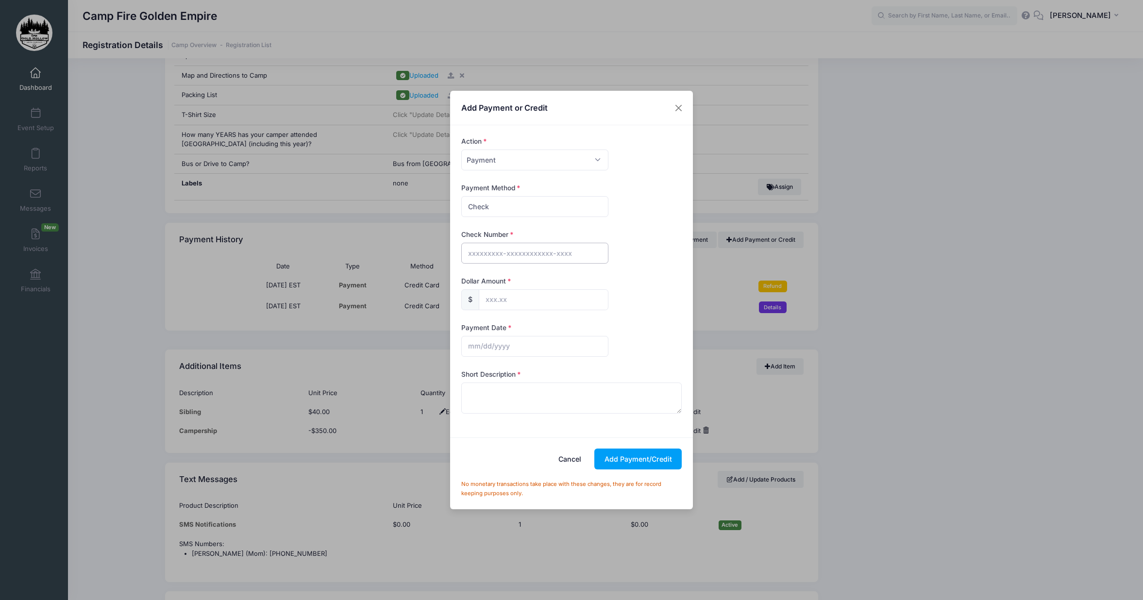
click at [500, 254] on input "text" at bounding box center [534, 253] width 147 height 21
type input "244"
click at [485, 305] on input "text" at bounding box center [544, 299] width 130 height 21
type input "433.27"
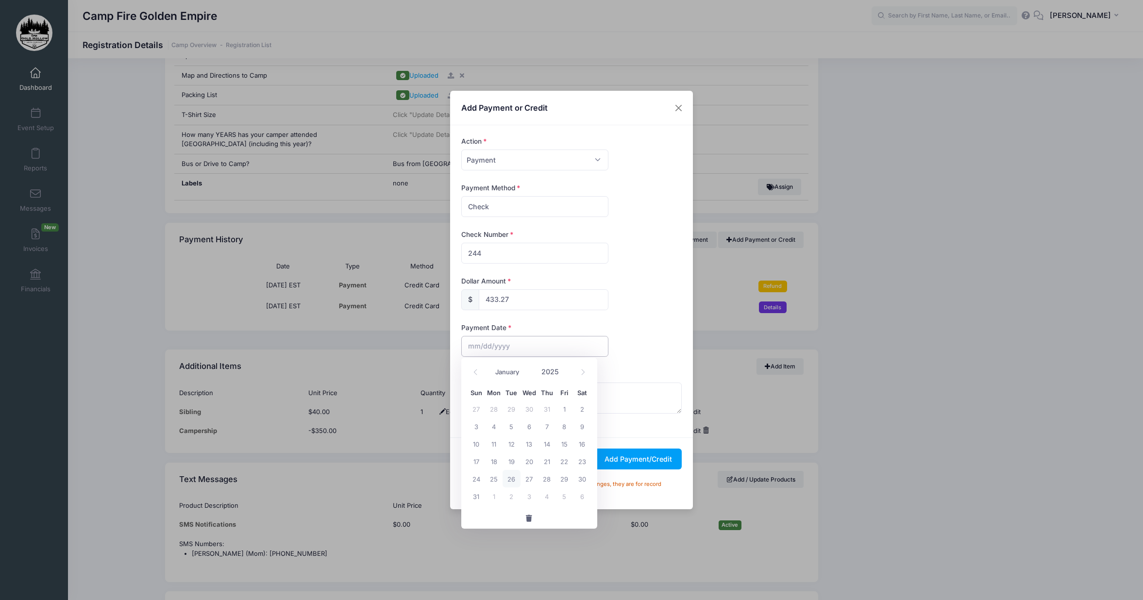
click at [526, 341] on input "text" at bounding box center [534, 346] width 147 height 21
click at [476, 374] on icon at bounding box center [475, 372] width 3 height 6
select select "6"
click at [582, 459] on span "26" at bounding box center [581, 460] width 17 height 17
type input "07/26/2025"
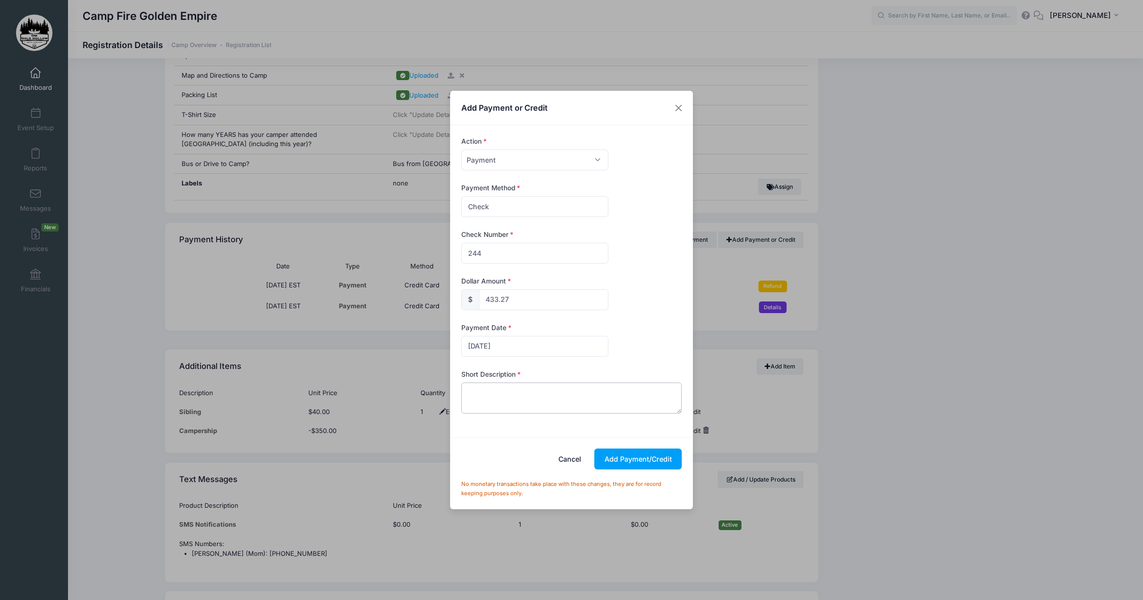
click at [519, 387] on textarea at bounding box center [571, 397] width 221 height 31
type textarea "Check 244 covers all 3 girls-- total is $1195.02"
drag, startPoint x: 511, startPoint y: 300, endPoint x: 488, endPoint y: 300, distance: 22.8
click at [488, 300] on input "433.27" at bounding box center [544, 299] width 130 height 21
type input "404.27"
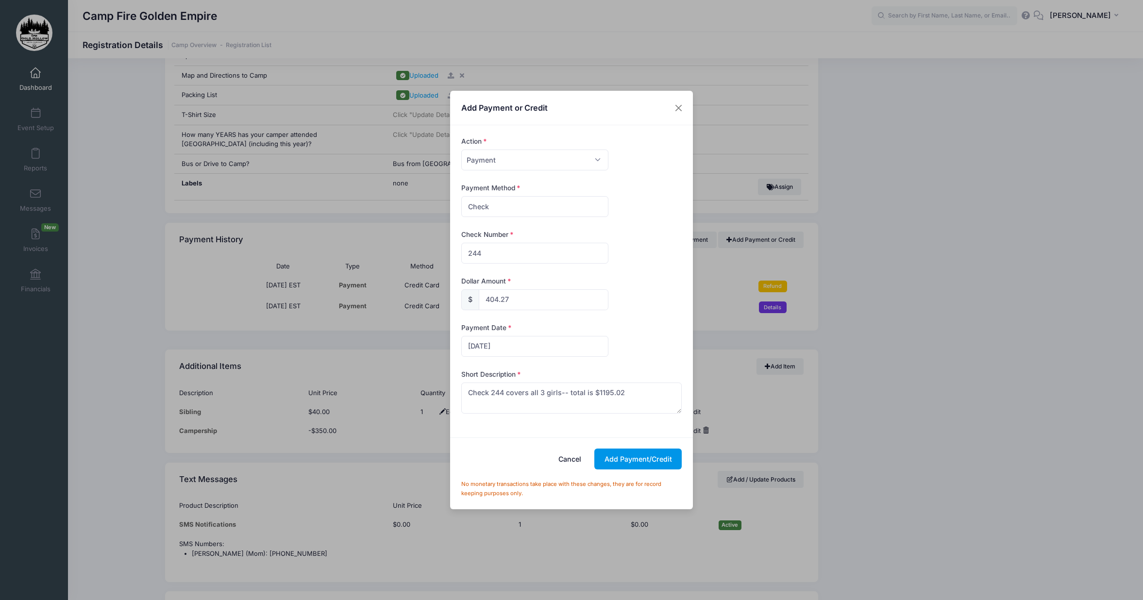
click at [627, 458] on button "Add Payment/Credit" at bounding box center [637, 458] width 87 height 21
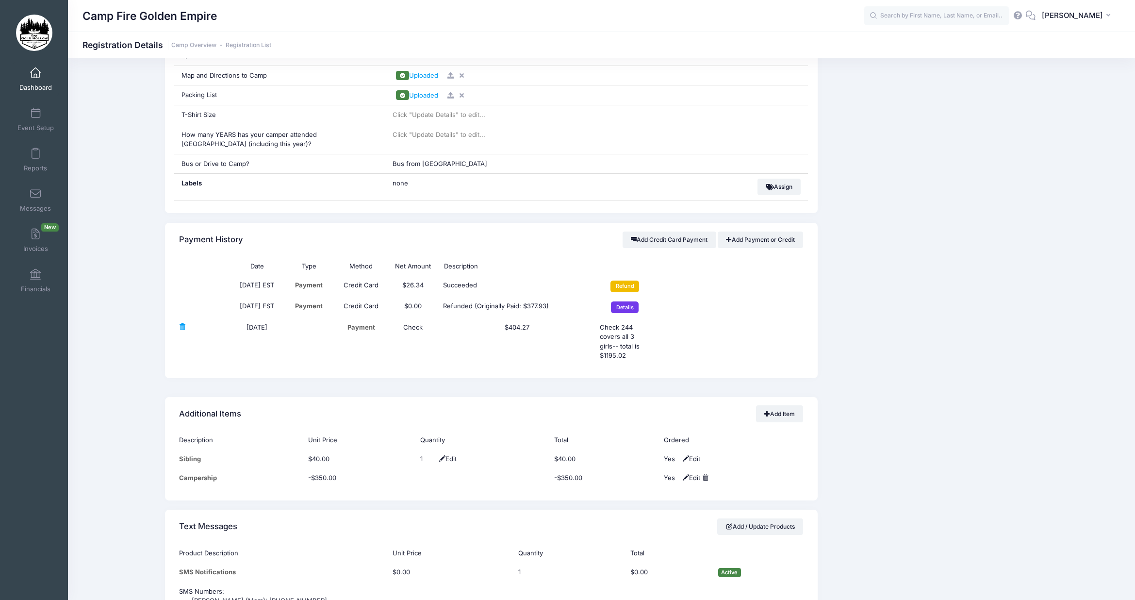
click at [628, 289] on input "Refund" at bounding box center [625, 287] width 29 height 12
click at [628, 285] on input "Refund" at bounding box center [625, 287] width 29 height 12
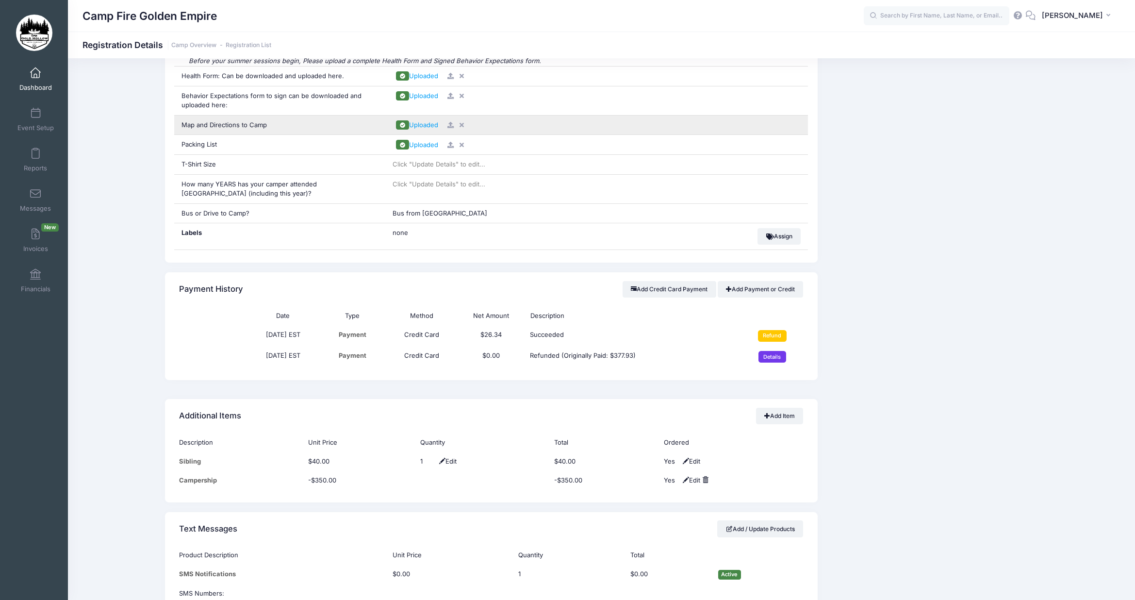
scroll to position [874, 0]
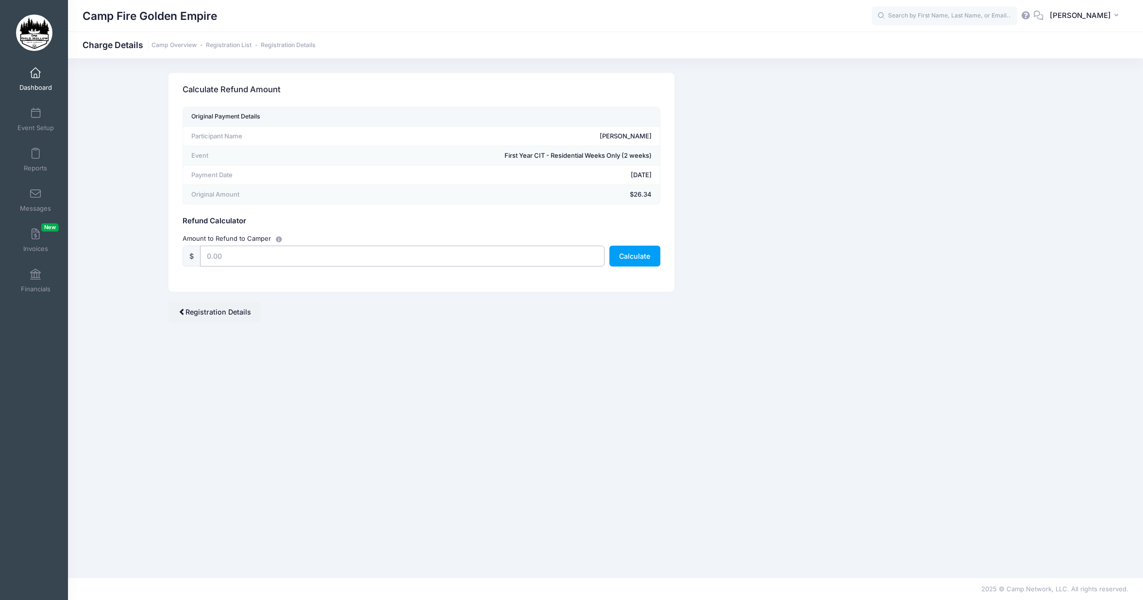
click at [243, 261] on input "text" at bounding box center [402, 256] width 404 height 21
type input "26.34"
click at [627, 250] on button "Calculate" at bounding box center [634, 256] width 51 height 21
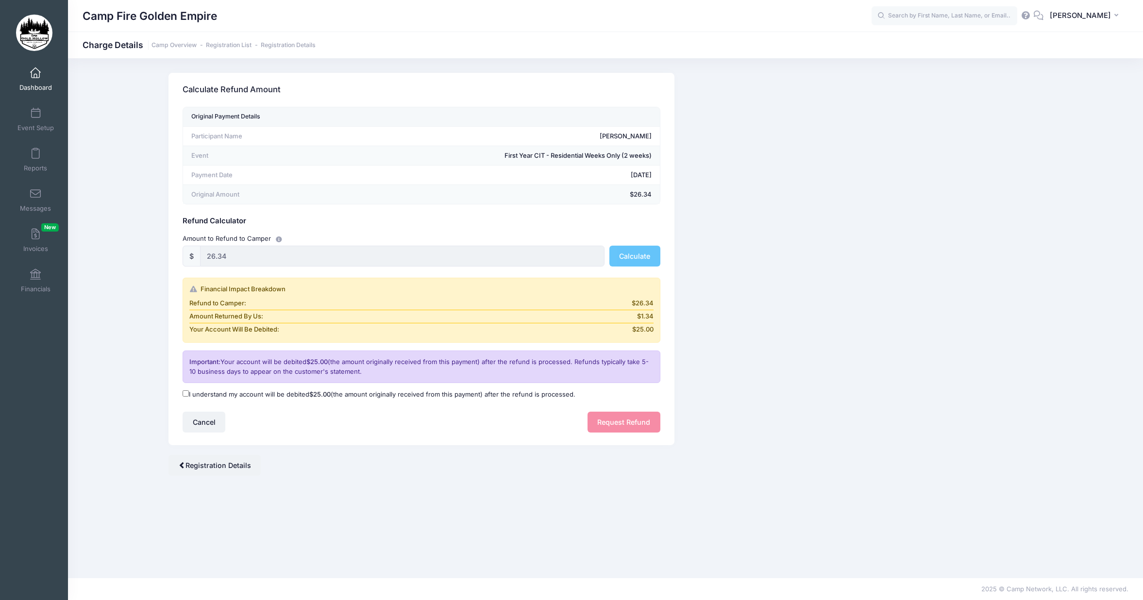
click at [187, 395] on input "I understand my account will be debited $25.00 (the amount originally received …" at bounding box center [185, 393] width 6 height 6
checkbox input "true"
click at [618, 423] on button "Request Refund" at bounding box center [623, 422] width 73 height 21
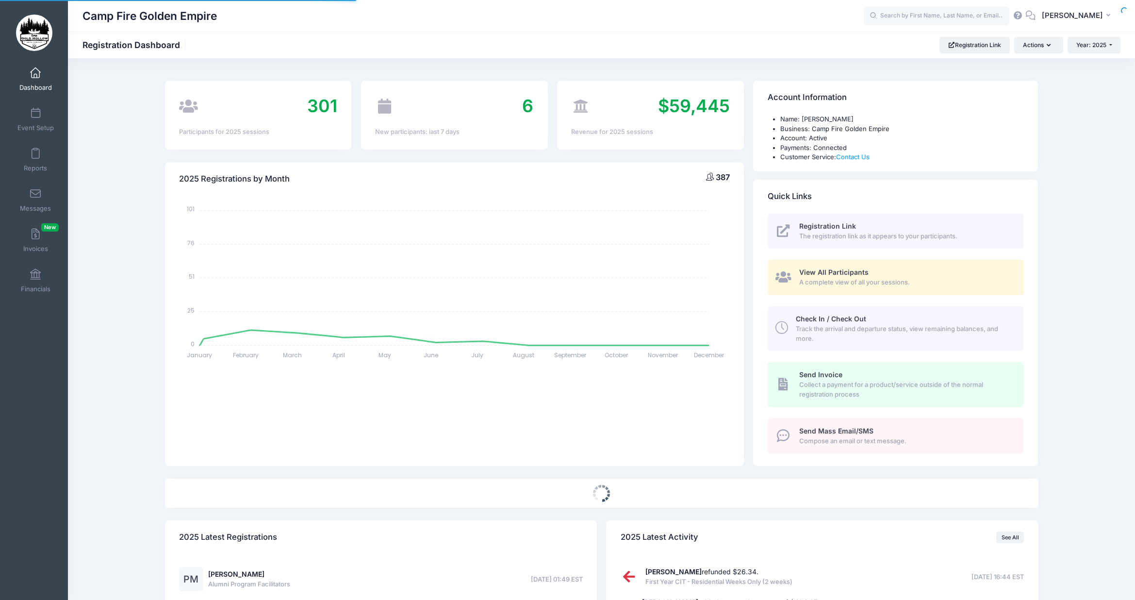
select select
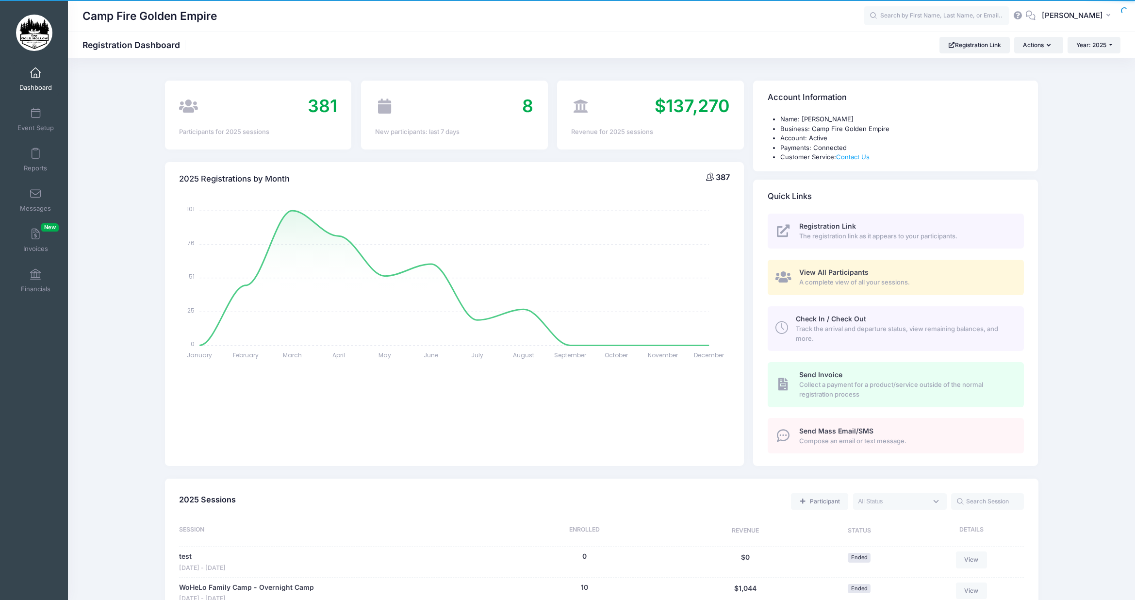
click at [885, 278] on span "A complete view of all your sessions." at bounding box center [906, 283] width 214 height 10
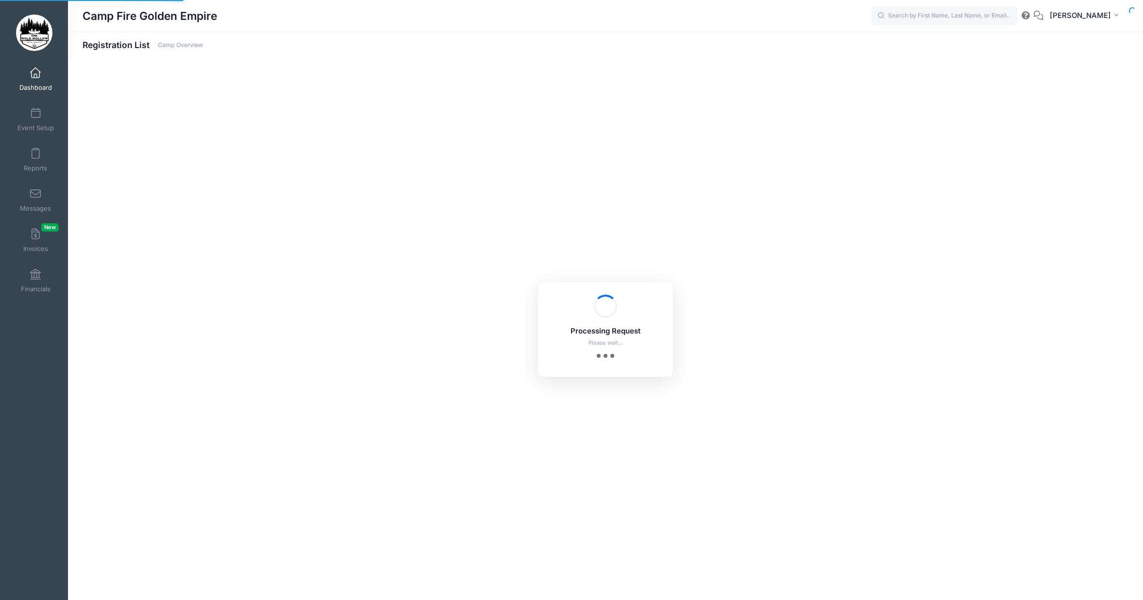
select select "10"
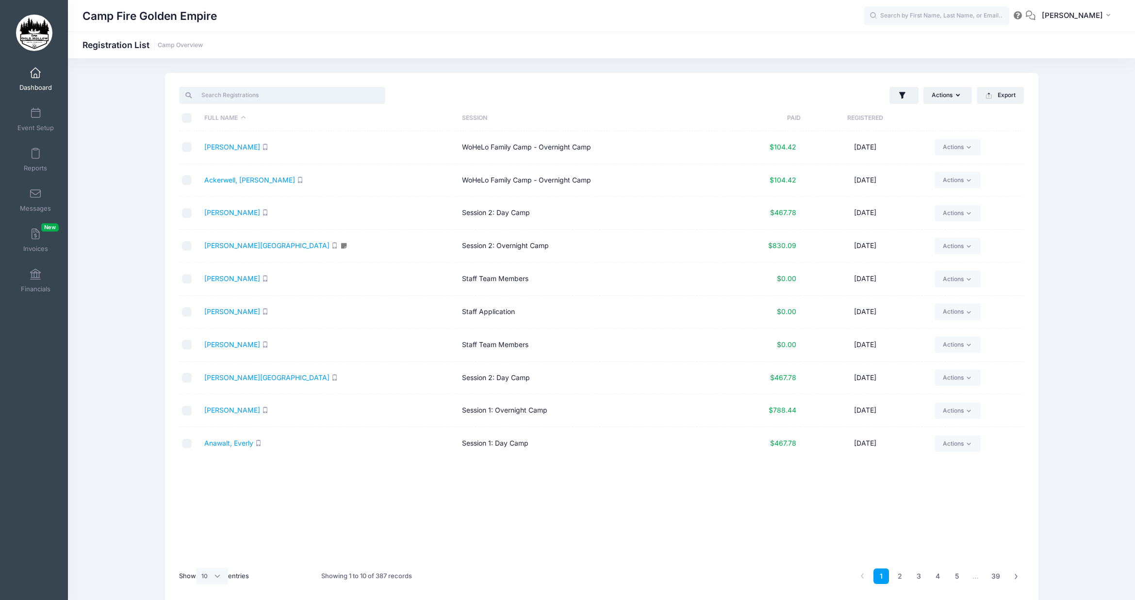
click at [230, 99] on input "search" at bounding box center [282, 95] width 206 height 17
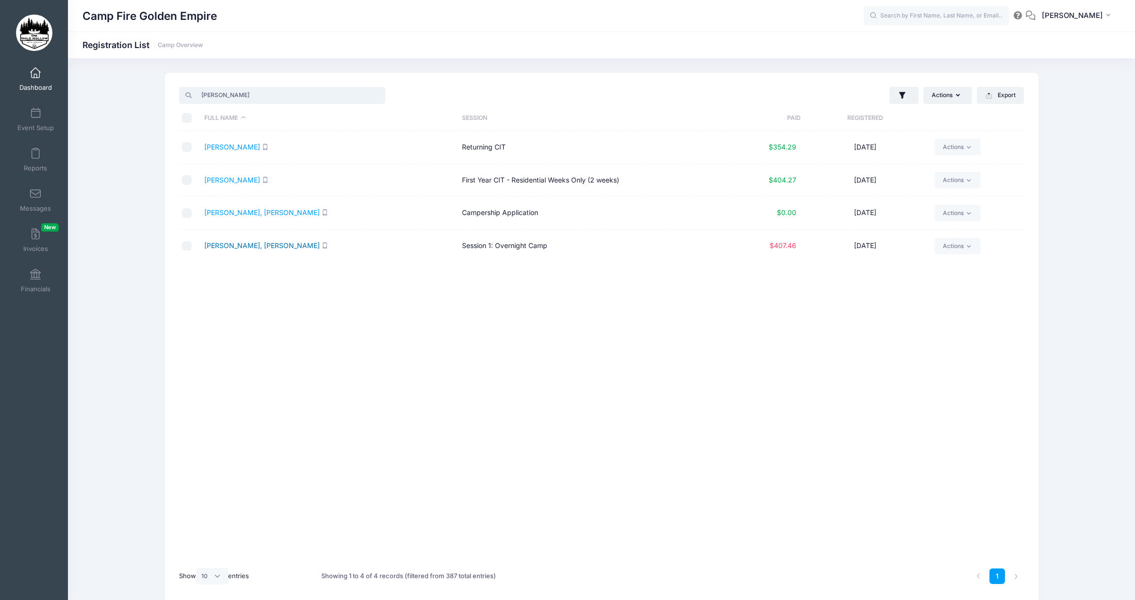
type input "[PERSON_NAME]"
click at [237, 246] on link "[PERSON_NAME], [PERSON_NAME]" at bounding box center [262, 245] width 116 height 8
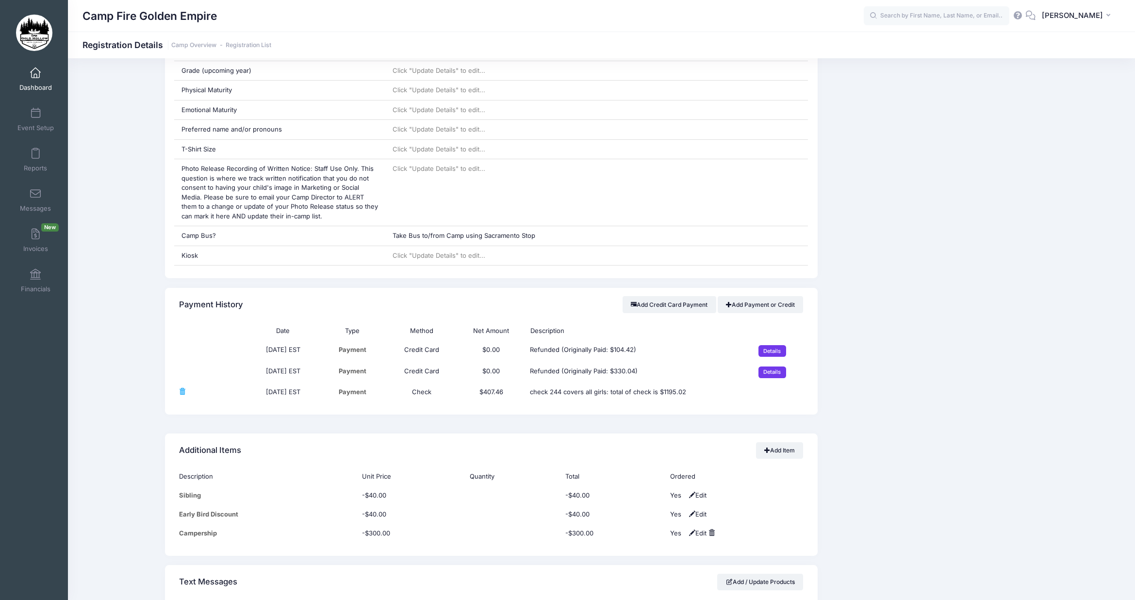
scroll to position [971, 0]
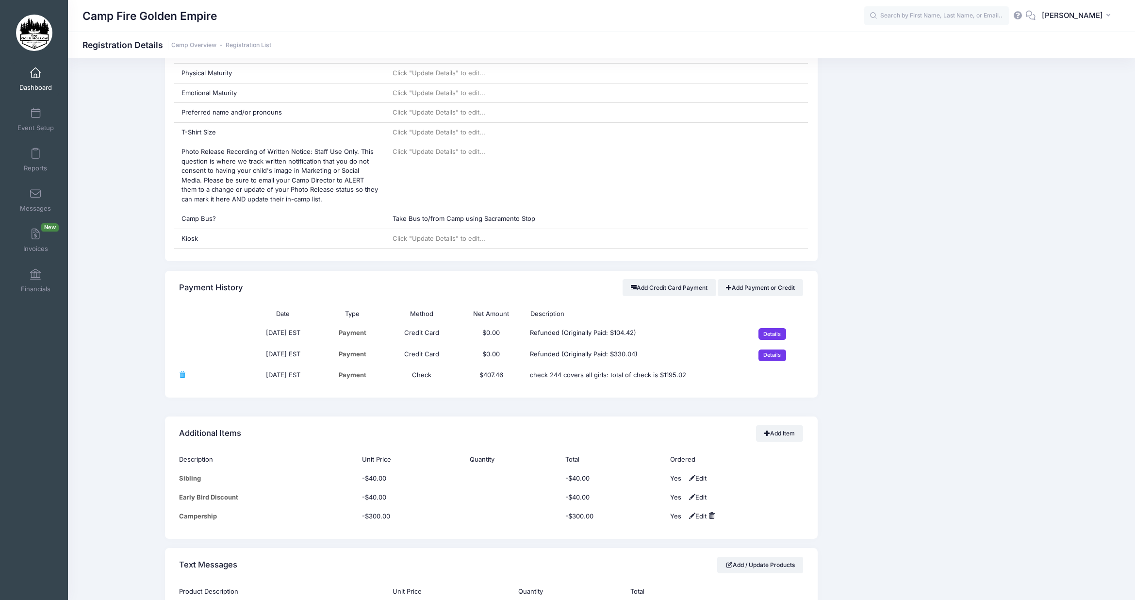
click at [674, 375] on td "check 244 covers all girls: total of check is $1195.02" at bounding box center [630, 375] width 208 height 19
click at [511, 375] on td "$407.46" at bounding box center [491, 375] width 69 height 19
click at [771, 285] on link "Add Payment or Credit" at bounding box center [761, 287] width 86 height 17
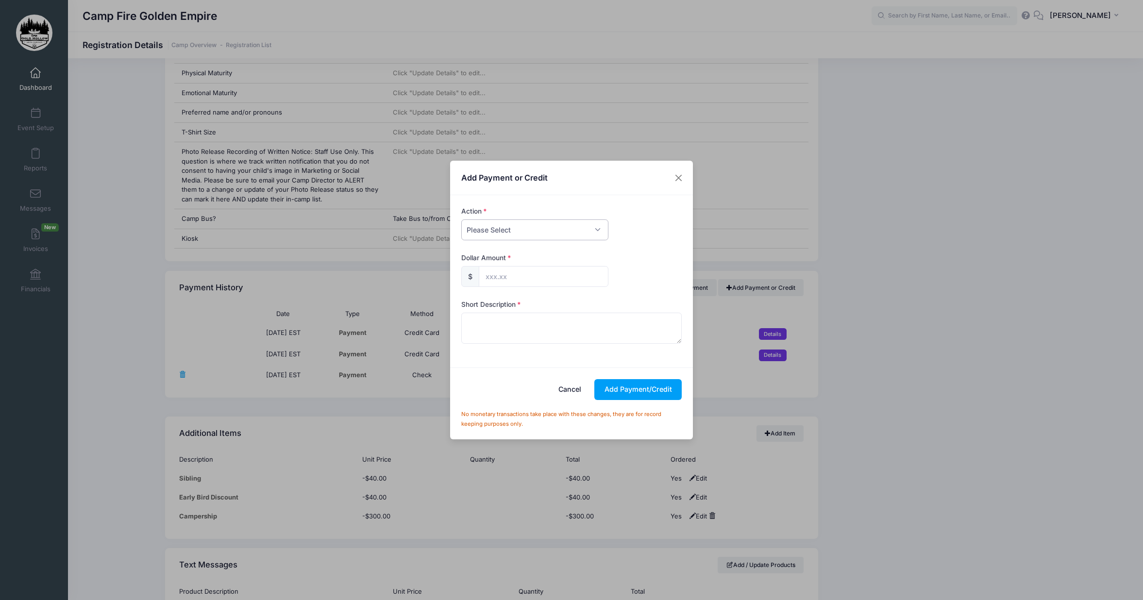
click at [524, 226] on select "Please Select Payment Credit Refund (Offline)" at bounding box center [534, 229] width 147 height 21
select select "payment"
click at [461, 219] on select "Please Select Payment Credit Refund (Offline)" at bounding box center [534, 229] width 147 height 21
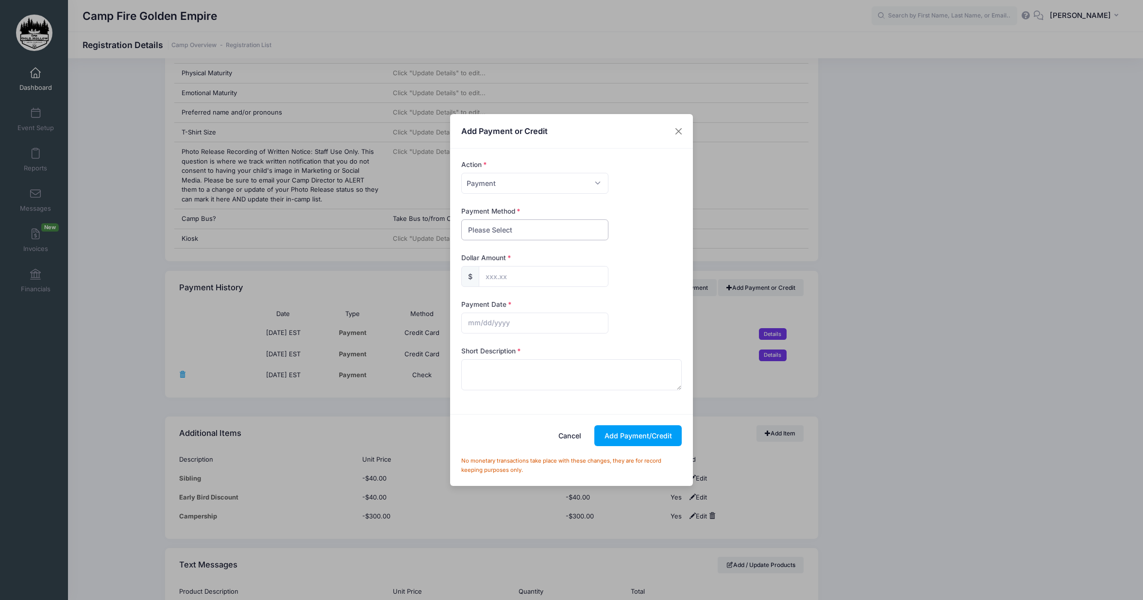
click at [500, 232] on select "Please Select PayPal Cash Check Bank Transfer Other" at bounding box center [534, 229] width 147 height 21
select select "check"
click at [461, 219] on select "Please Select PayPal Cash Check Bank Transfer Other" at bounding box center [534, 229] width 147 height 21
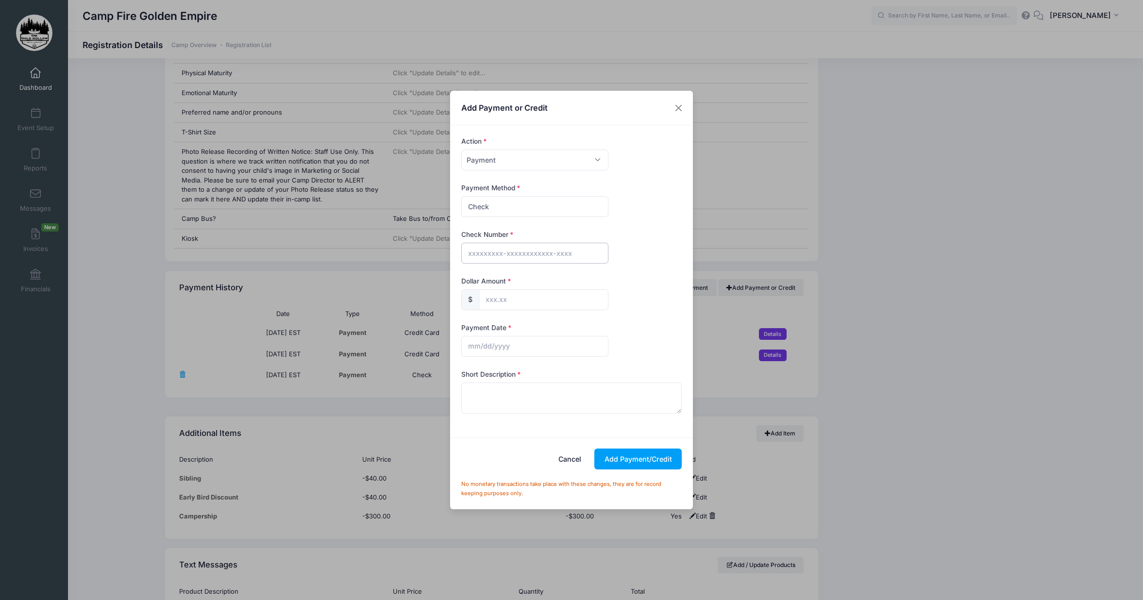
click at [489, 257] on input "text" at bounding box center [534, 253] width 147 height 21
type input "244"
click at [499, 297] on input "text" at bounding box center [544, 299] width 130 height 21
type input "27.46"
click at [497, 346] on input "text" at bounding box center [534, 346] width 147 height 21
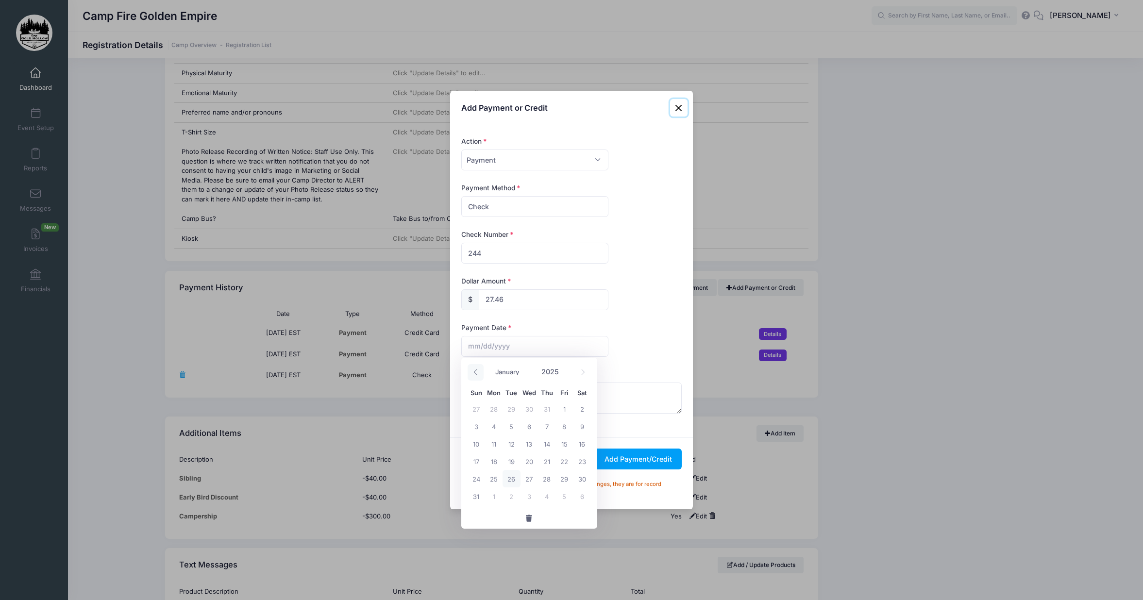
click at [473, 372] on icon at bounding box center [475, 372] width 6 height 6
select select "6"
click at [581, 461] on span "26" at bounding box center [581, 460] width 17 height 17
type input "07/26/2025"
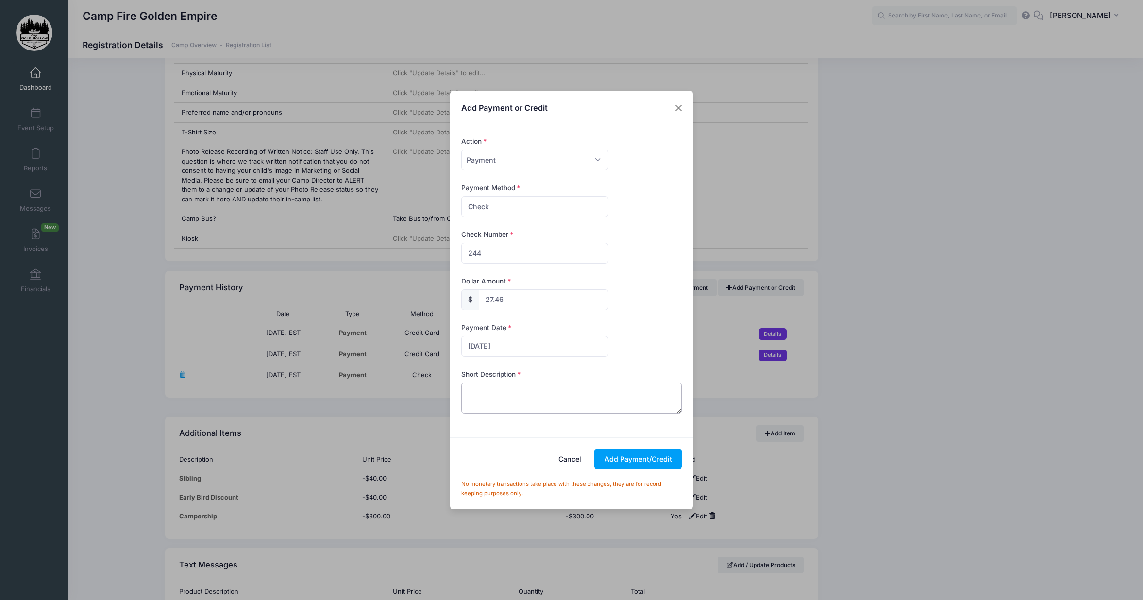
click at [470, 387] on textarea at bounding box center [571, 397] width 221 height 31
type textarea "same check - 244. distributed across all girls to cover all fees. Total $1195.02"
click at [563, 422] on form "Action Please Select Payment Credit Refund (Offline) Payment Method Please Sele…" at bounding box center [571, 281] width 230 height 290
click at [657, 461] on button "Add Payment/Credit" at bounding box center [637, 458] width 87 height 21
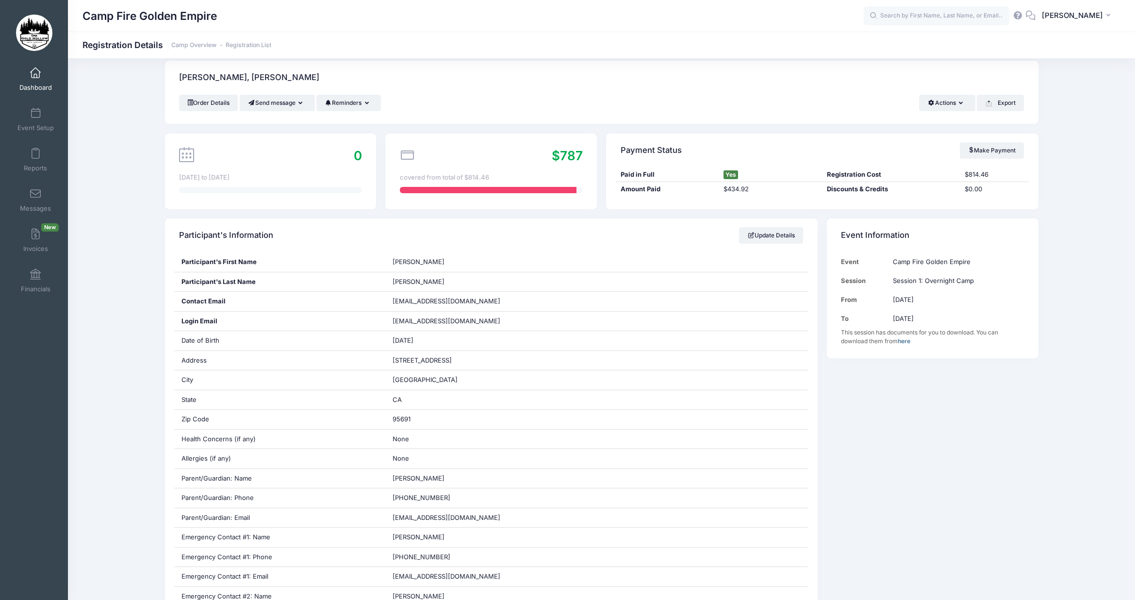
scroll to position [0, 0]
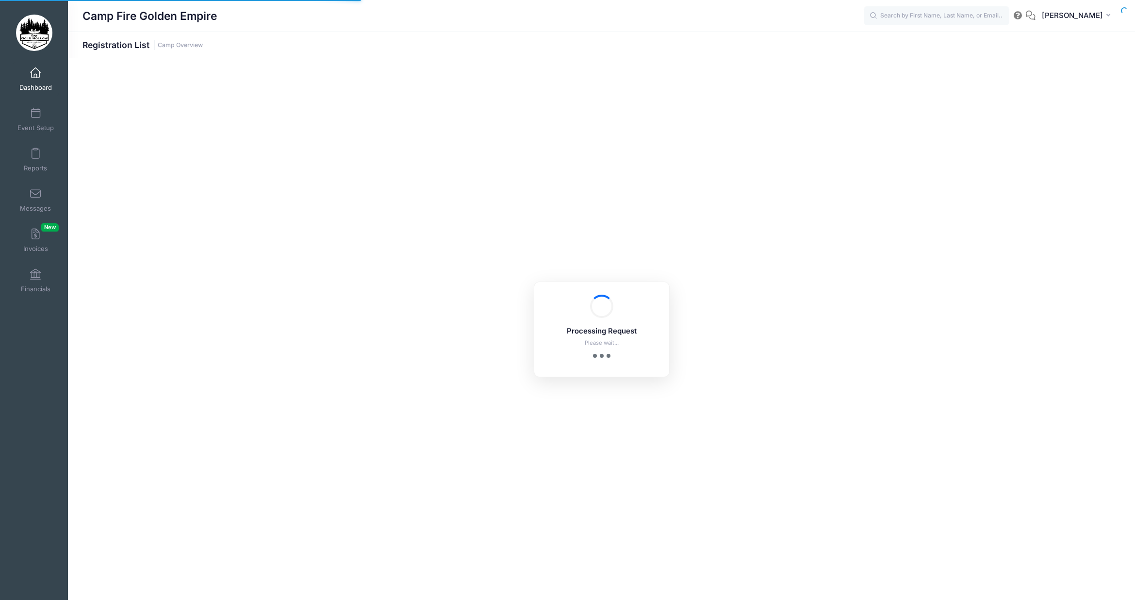
select select "10"
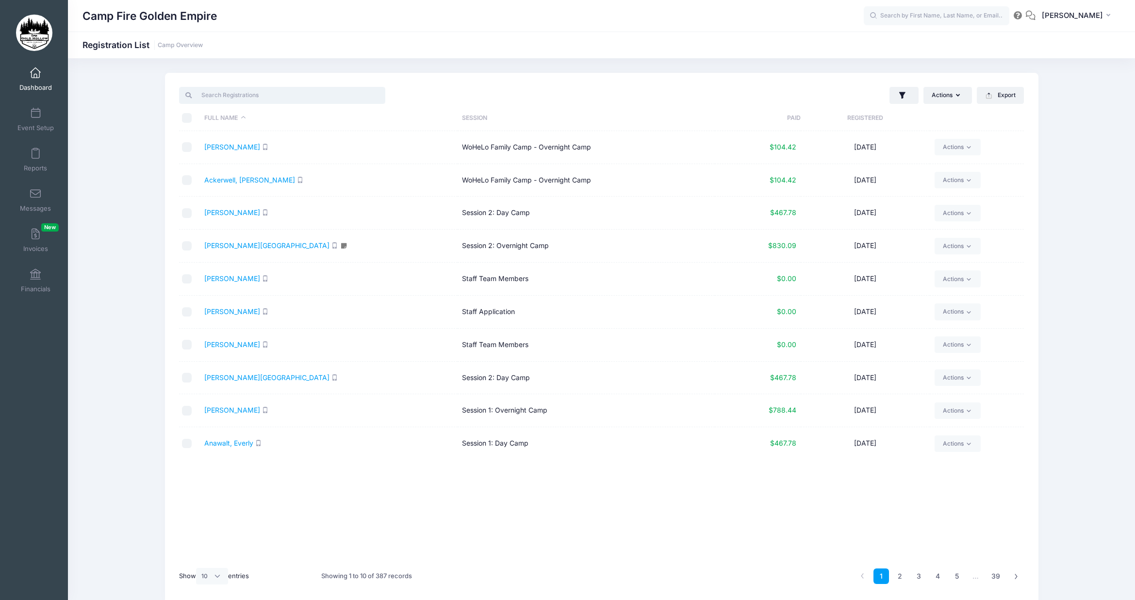
click at [214, 96] on input "search" at bounding box center [282, 95] width 206 height 17
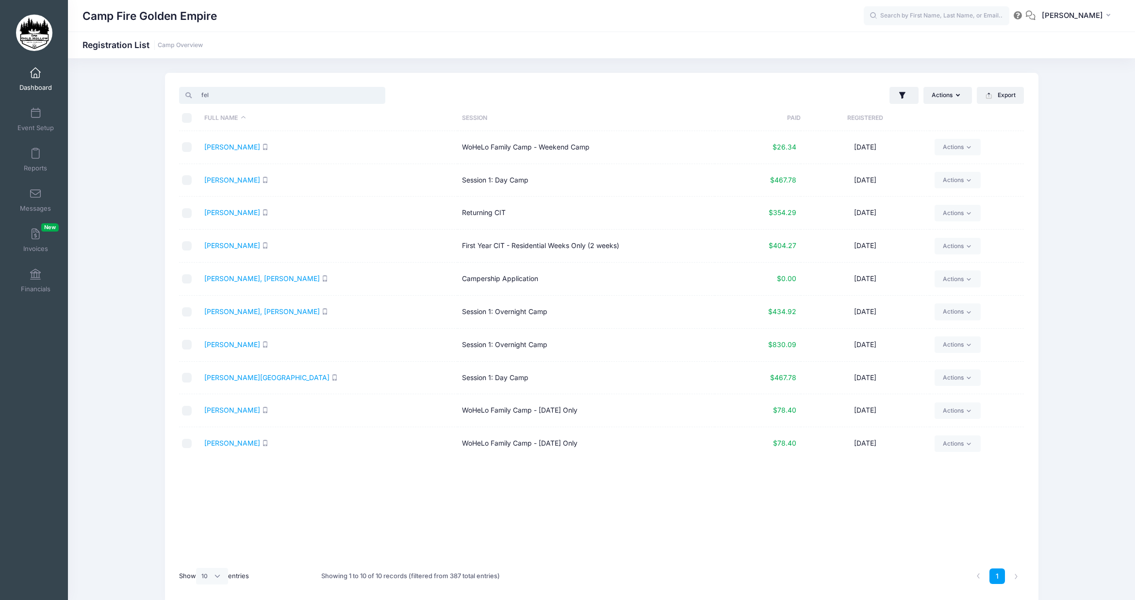
type input "[PERSON_NAME]"
